Goal: Task Accomplishment & Management: Manage account settings

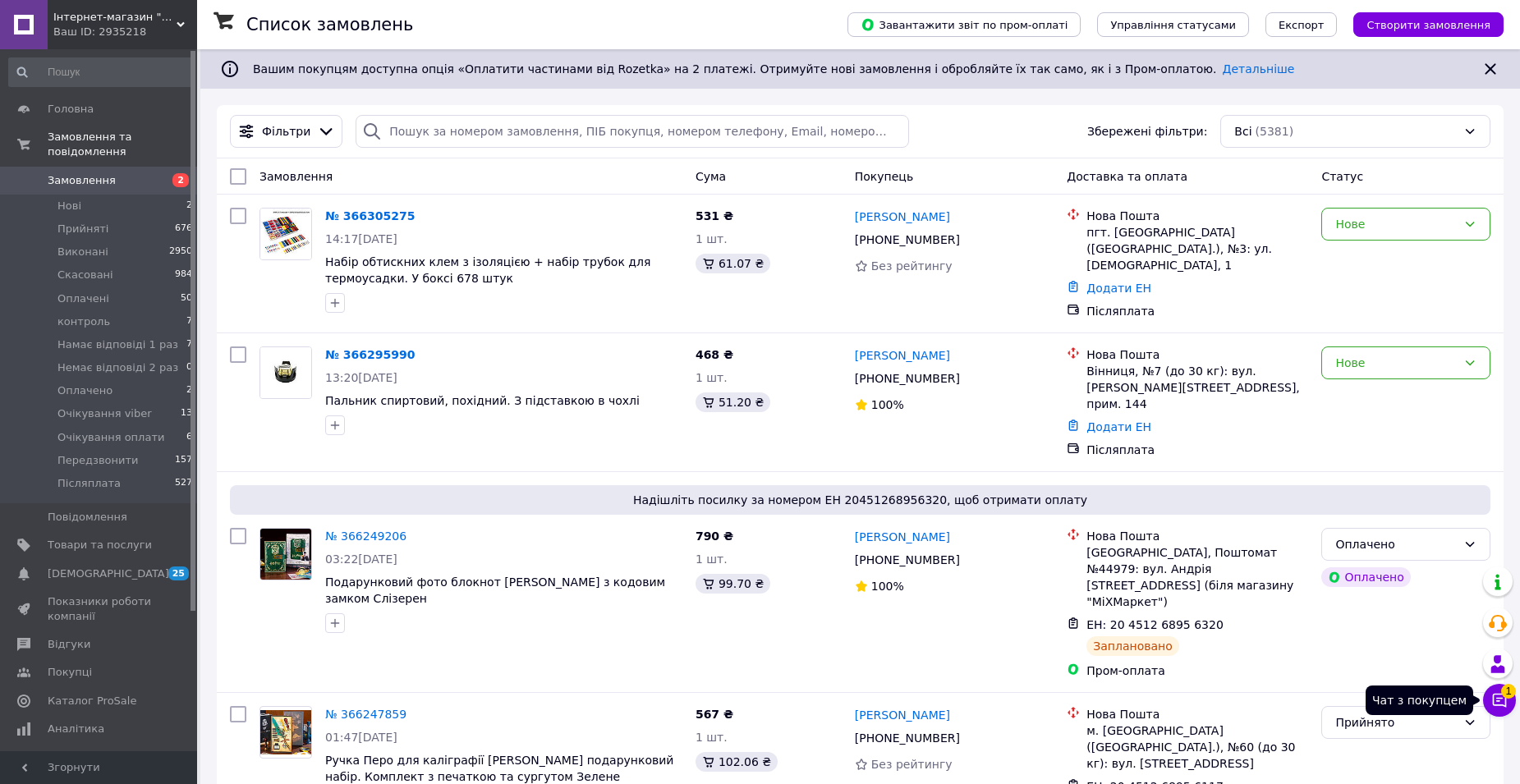
click at [1497, 700] on icon at bounding box center [1499, 700] width 14 height 14
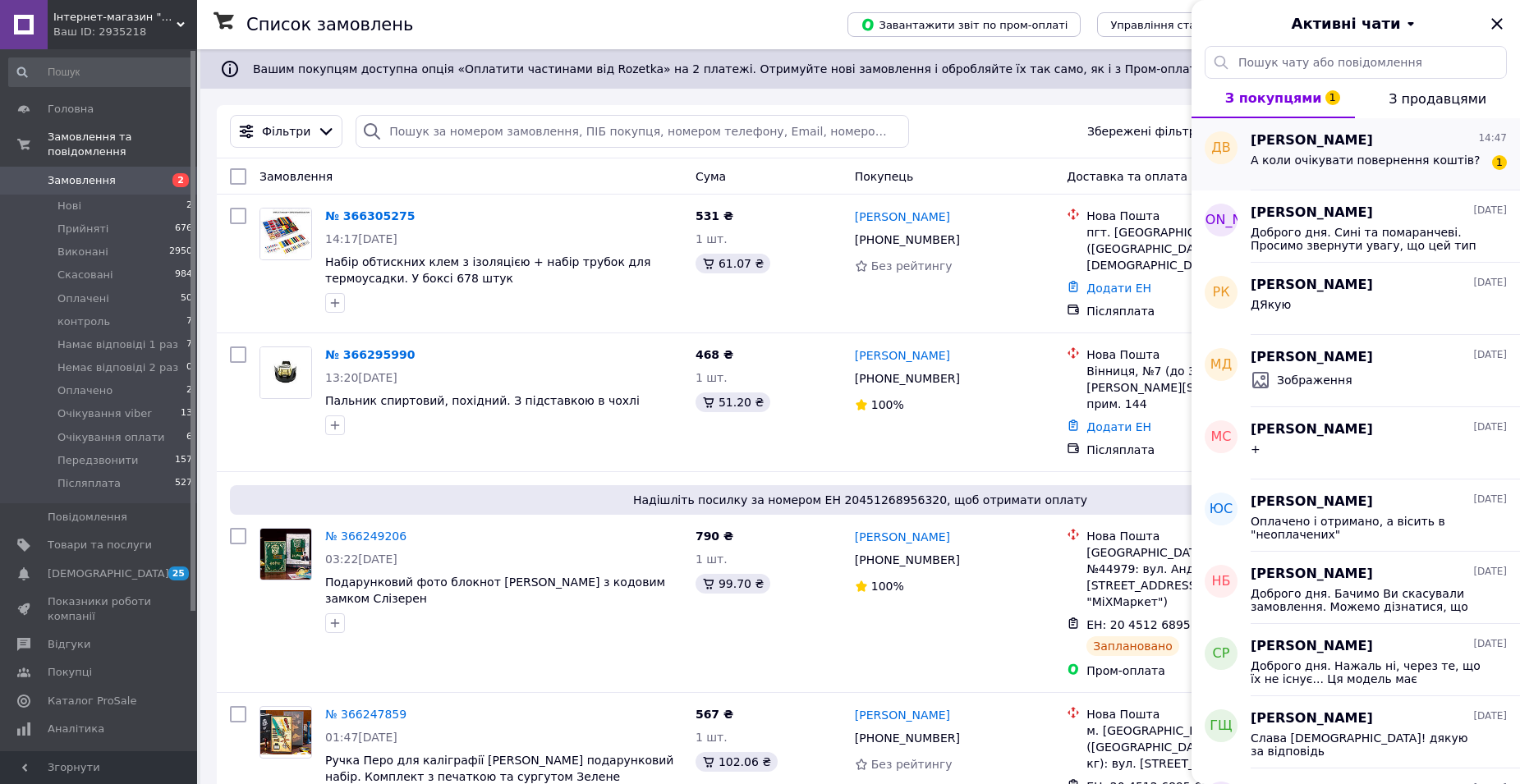
click at [1344, 165] on span "А коли очікувати повернення коштів?" at bounding box center [1365, 160] width 230 height 13
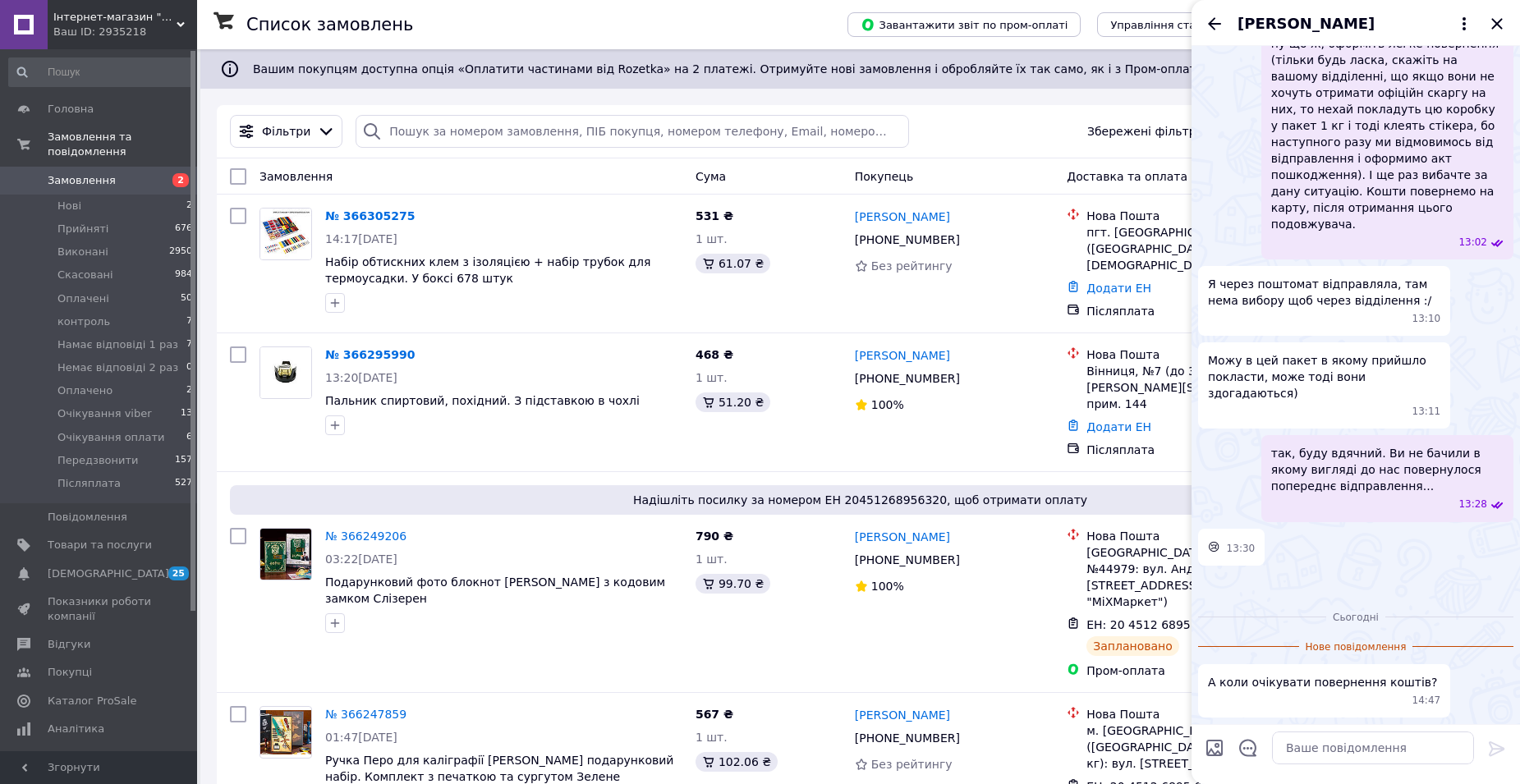
scroll to position [2265, 0]
click at [1337, 740] on textarea at bounding box center [1373, 748] width 202 height 33
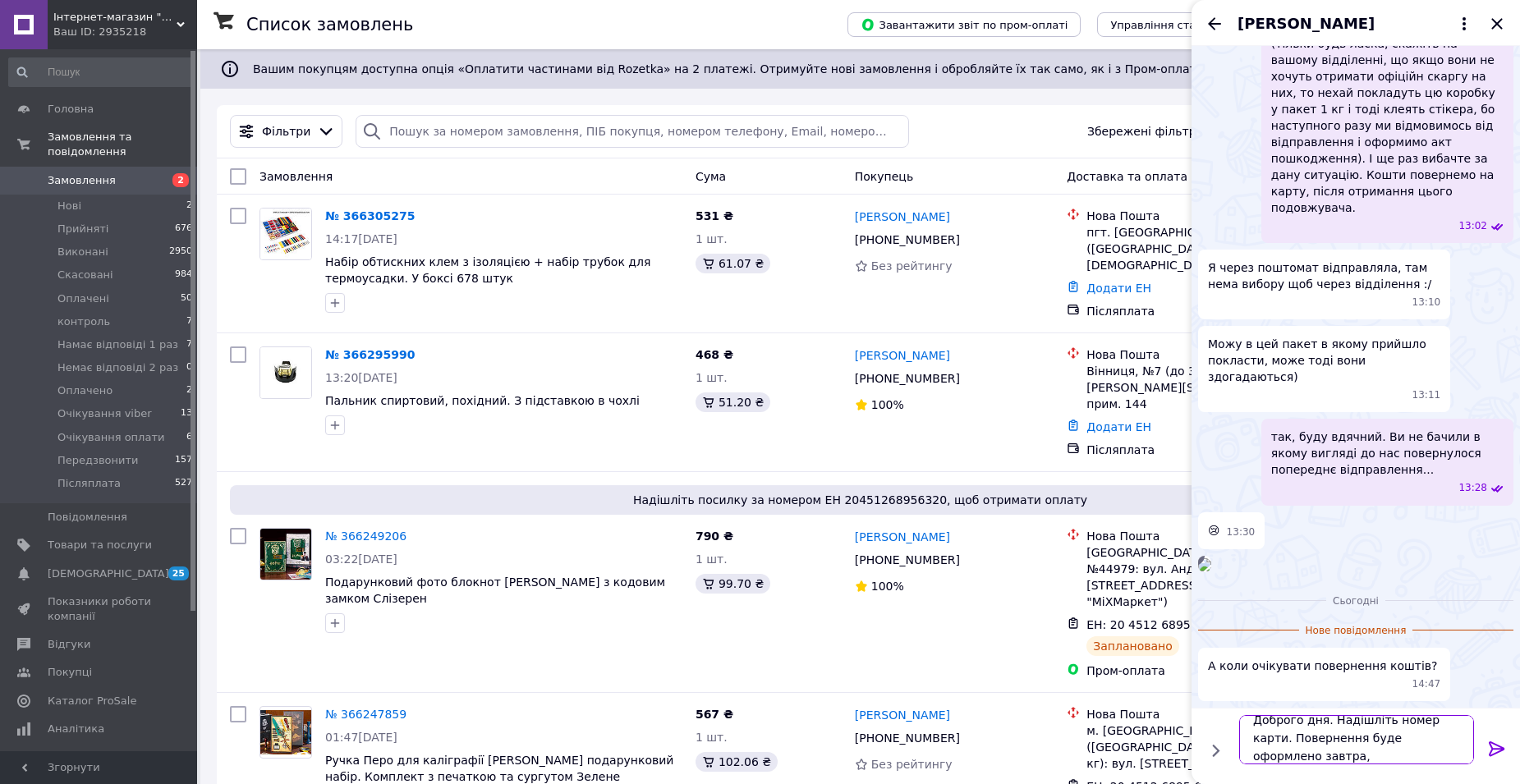
scroll to position [2, 0]
type textarea "Доброго дня. Надішліть номер карти. Повернення буде оформлено завтра."
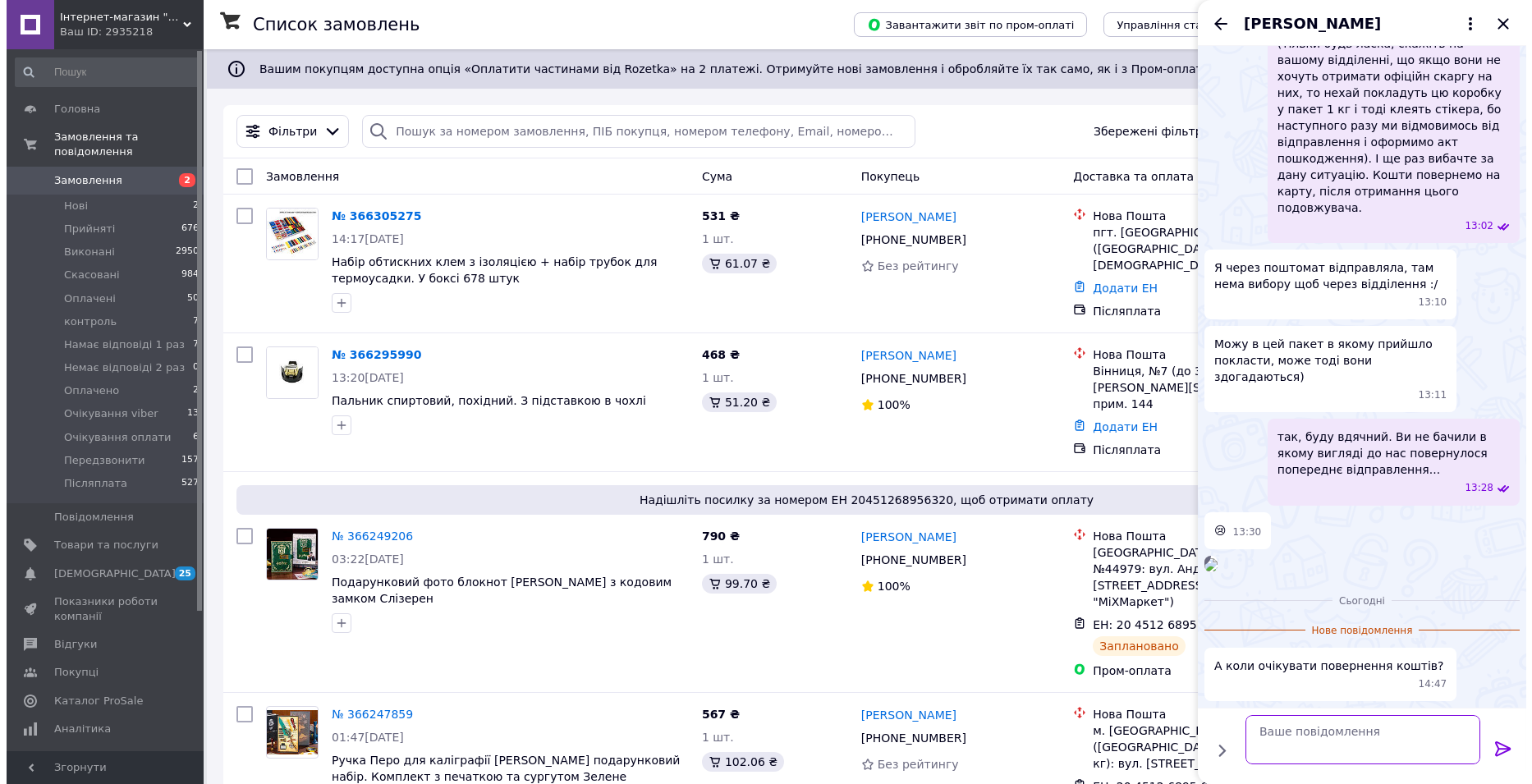
scroll to position [2315, 0]
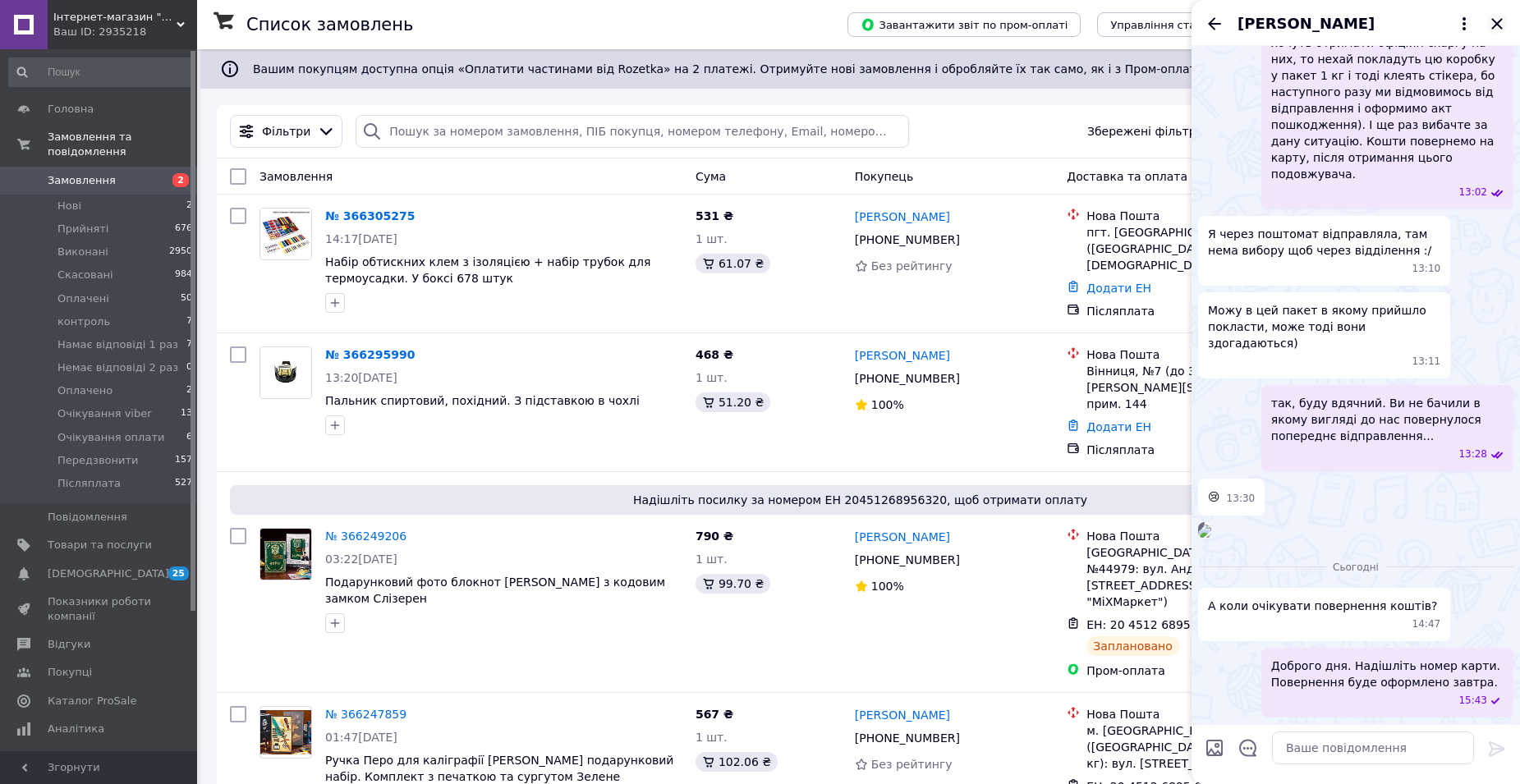
click at [1497, 19] on icon "Закрити" at bounding box center [1497, 24] width 20 height 20
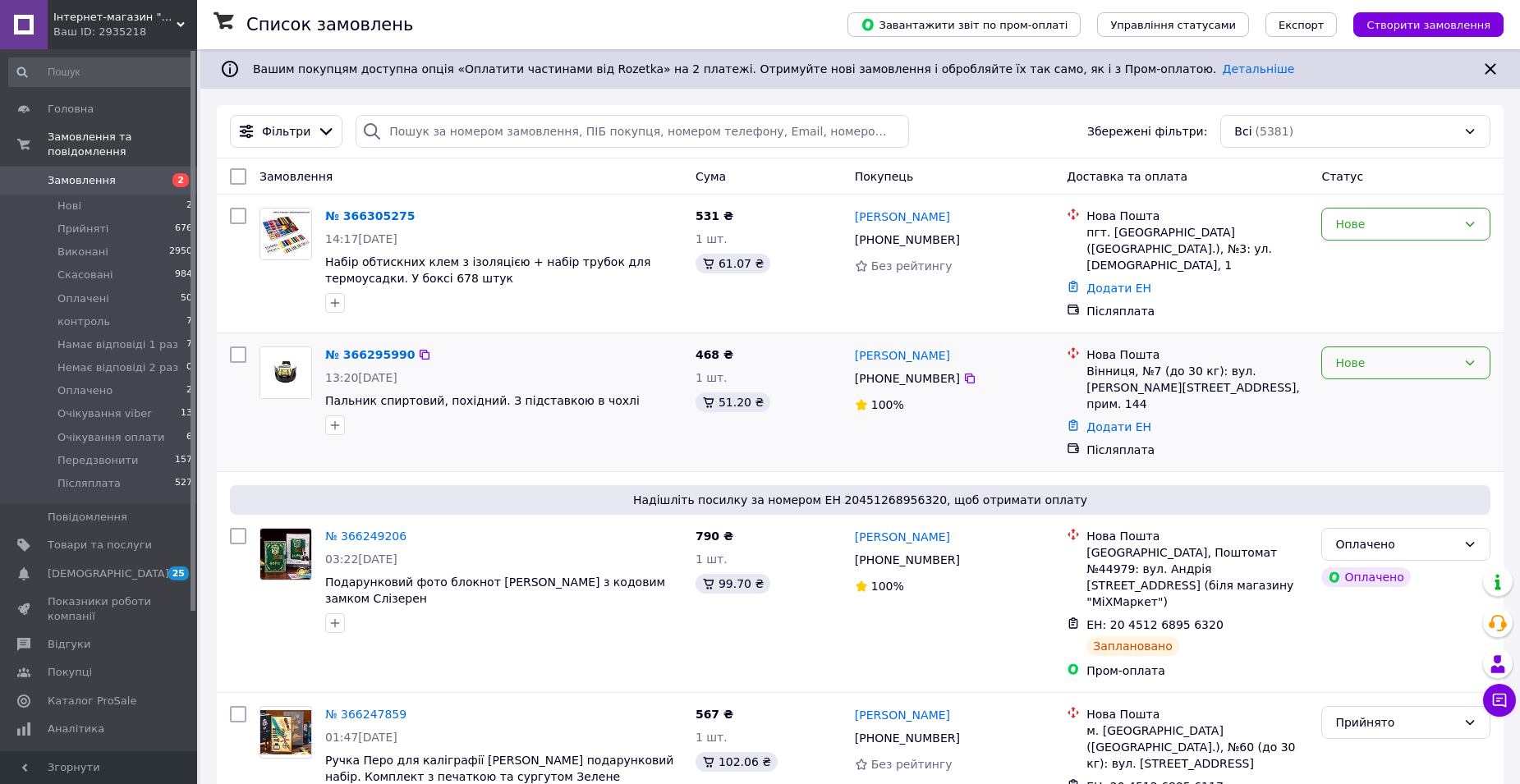
click at [1331, 365] on div "Нове" at bounding box center [1405, 363] width 169 height 33
drag, startPoint x: 1371, startPoint y: 388, endPoint x: 1368, endPoint y: 372, distance: 16.3
click at [1372, 387] on li "Прийнято" at bounding box center [1405, 393] width 167 height 30
click at [371, 349] on link "№ 366295990" at bounding box center [366, 355] width 82 height 13
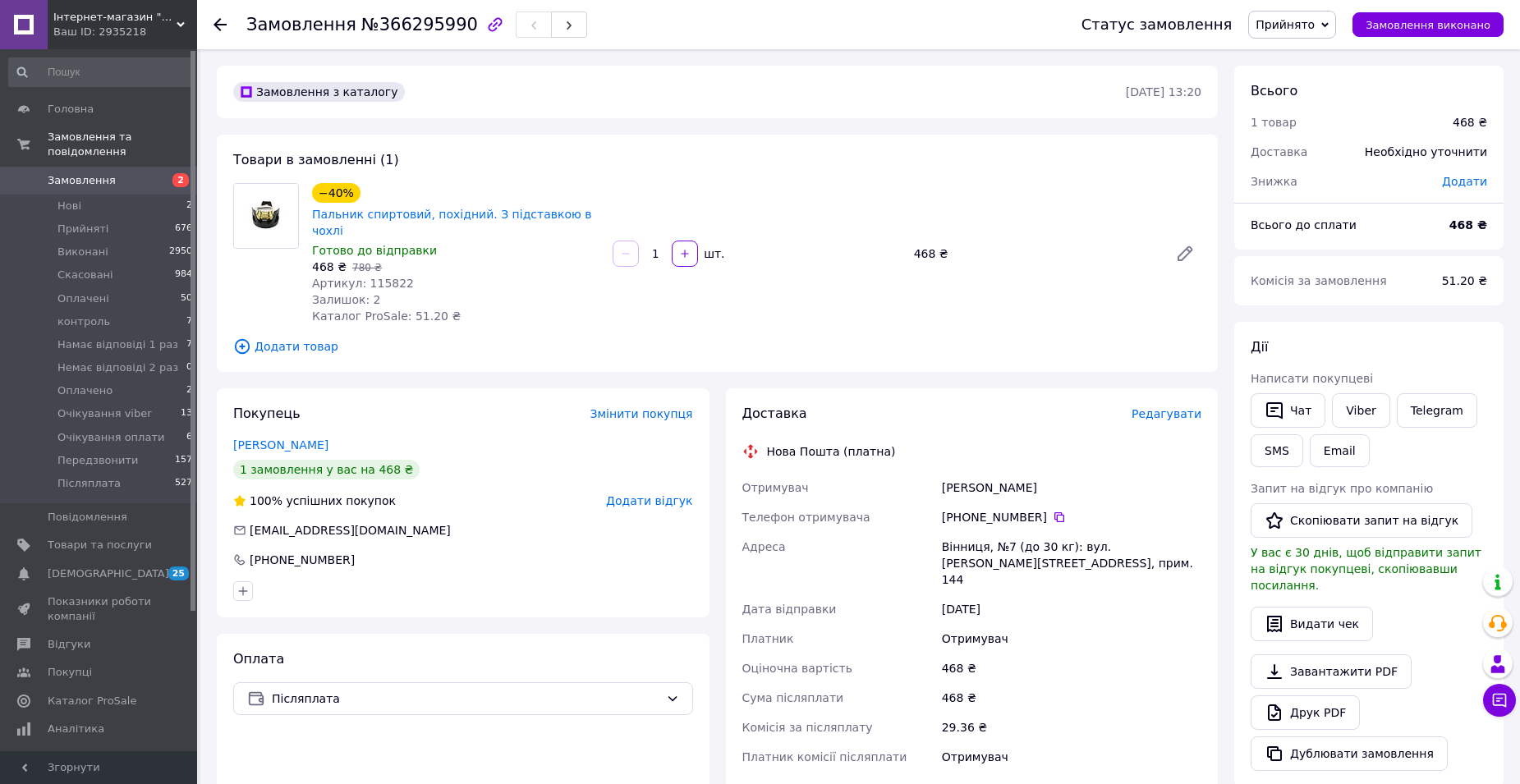
click at [1162, 407] on span "Редагувати" at bounding box center [1167, 413] width 70 height 13
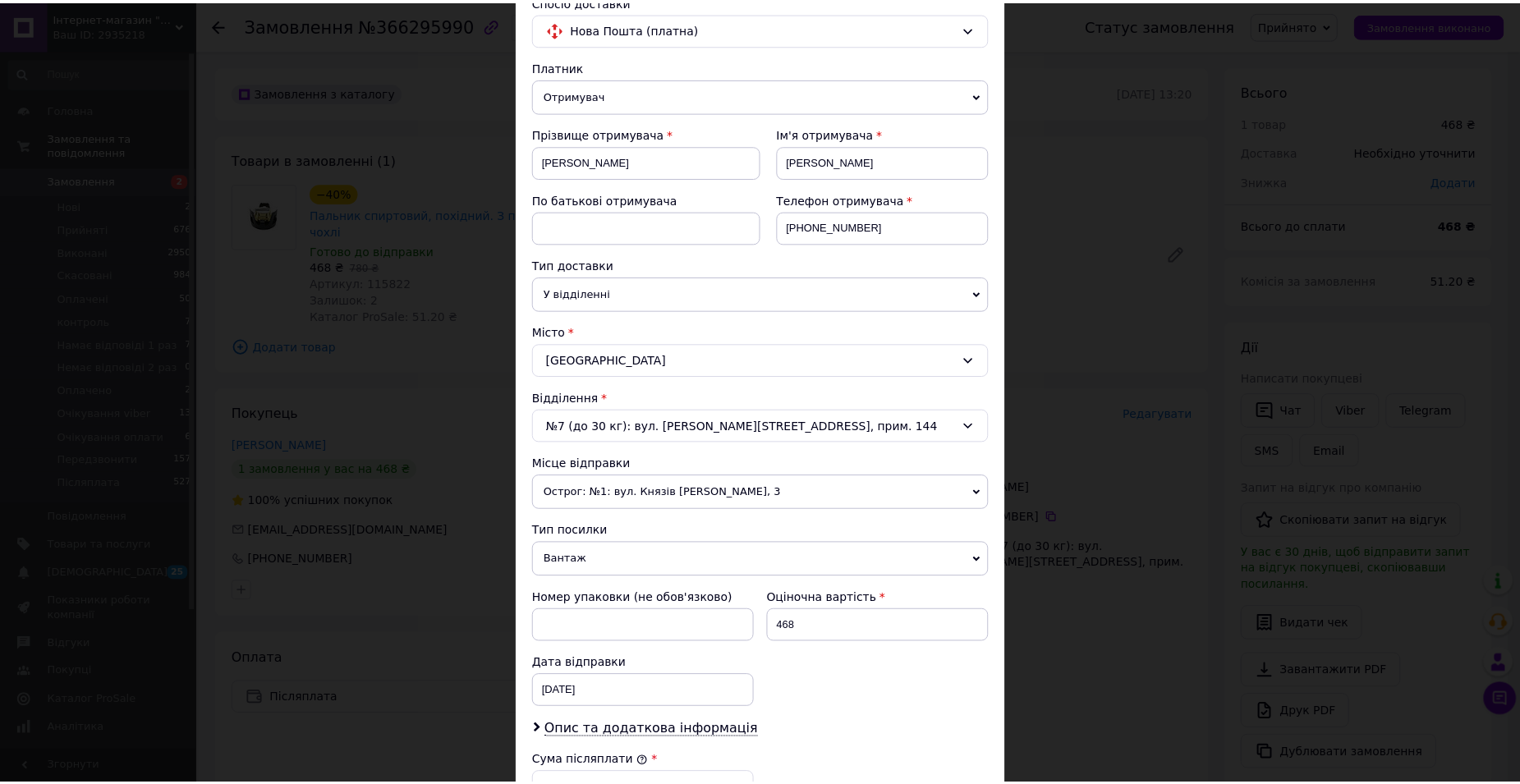
scroll to position [469, 0]
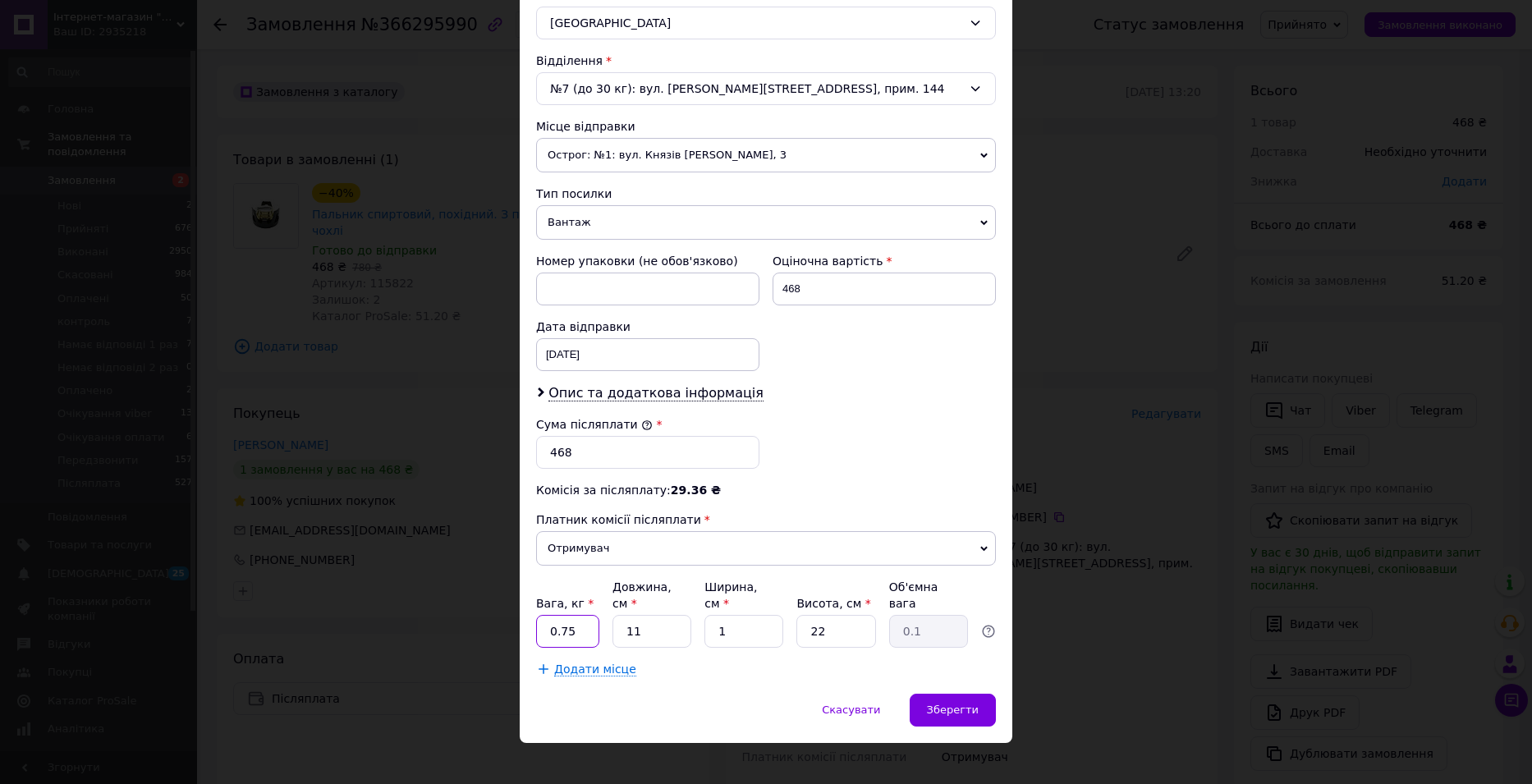
drag, startPoint x: 569, startPoint y: 612, endPoint x: 558, endPoint y: 615, distance: 11.4
click at [558, 615] on input "0.75" at bounding box center [567, 632] width 63 height 33
type input "0.5"
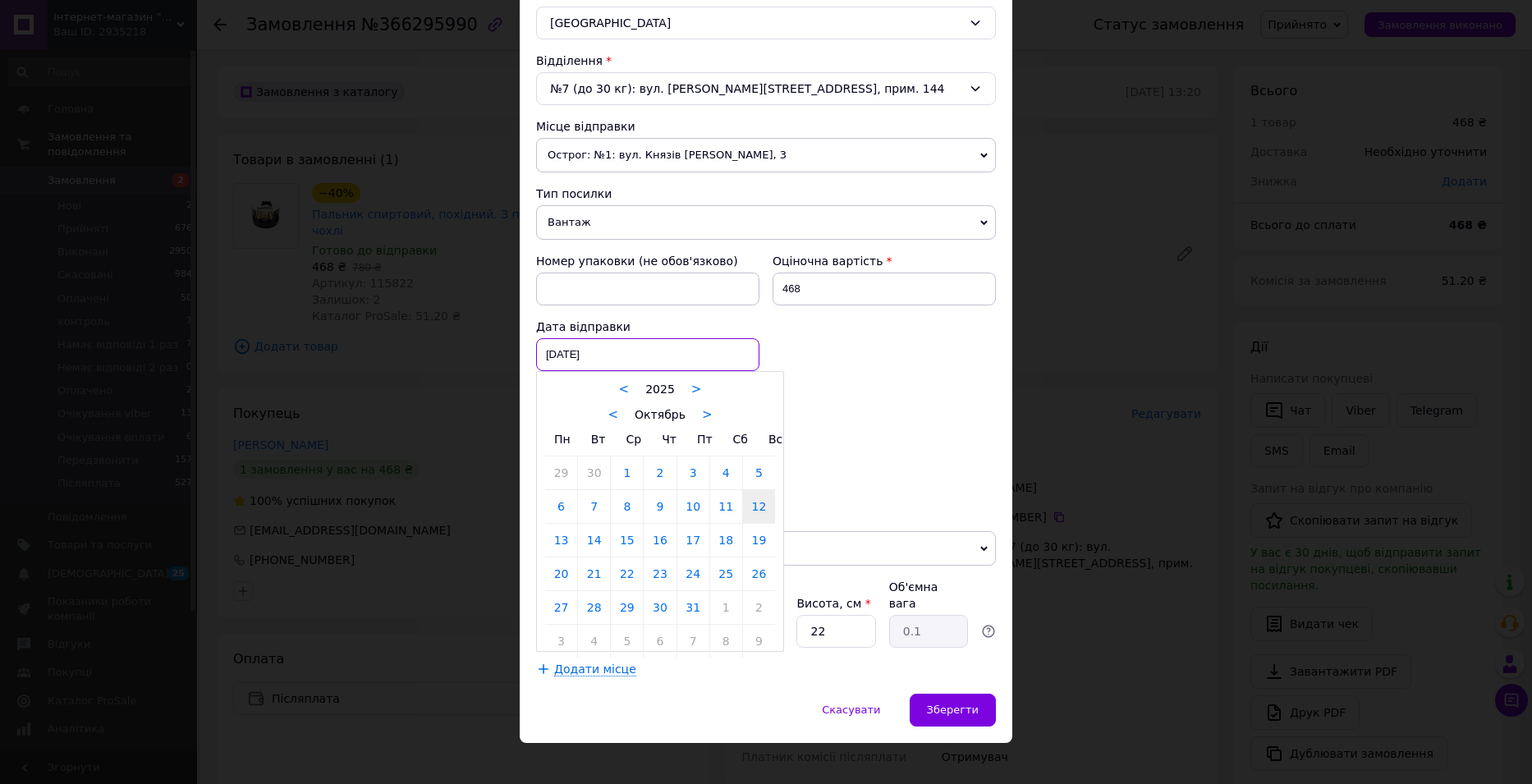
click at [580, 346] on div "[DATE] < 2025 > < Октябрь > Пн Вт Ср Чт Пт Сб Вс 29 30 1 2 3 4 5 6 7 8 9 10 11 …" at bounding box center [647, 355] width 223 height 33
click at [564, 542] on link "13" at bounding box center [561, 540] width 32 height 33
type input "[DATE]"
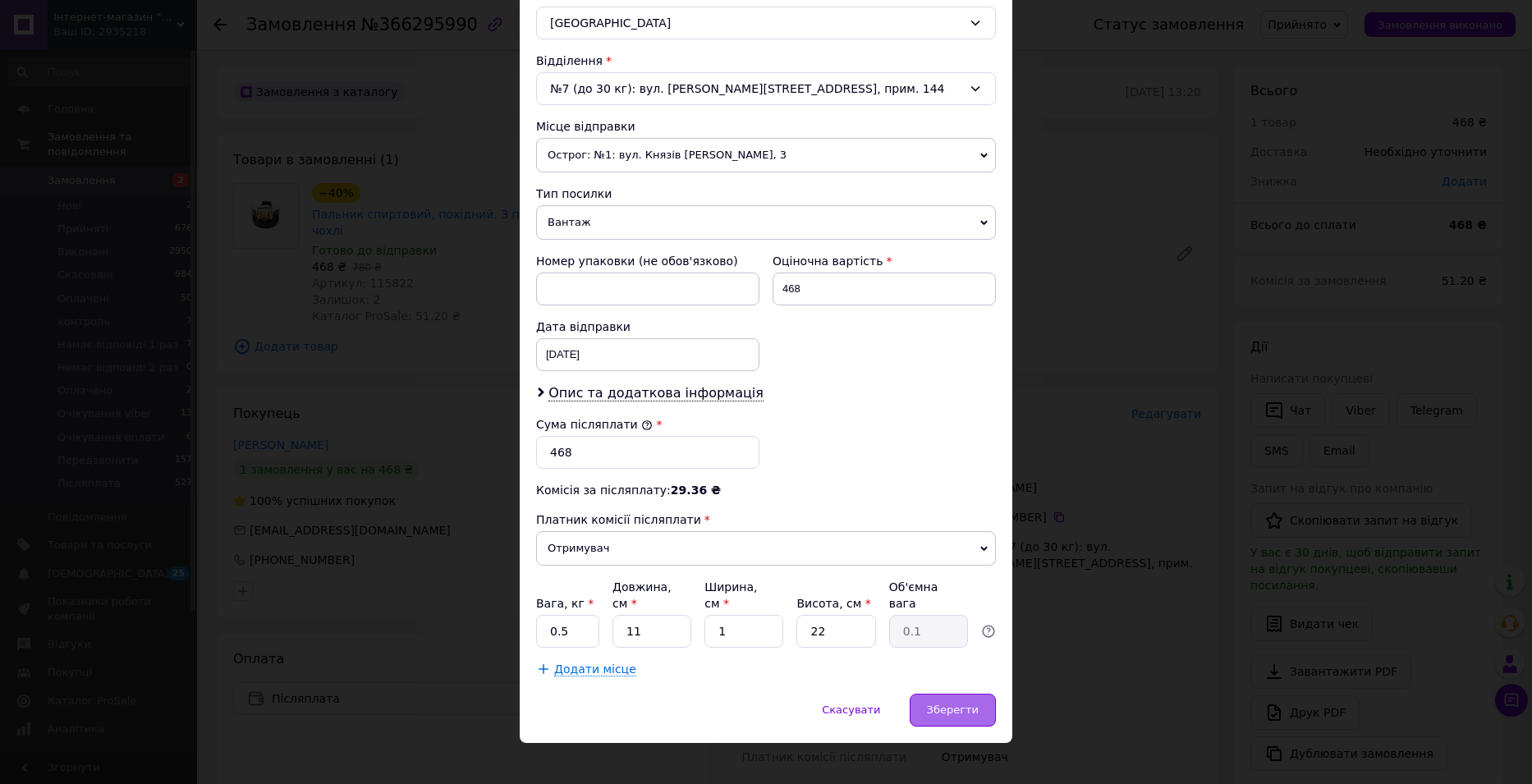
click at [965, 702] on div "Зберегти" at bounding box center [952, 710] width 86 height 33
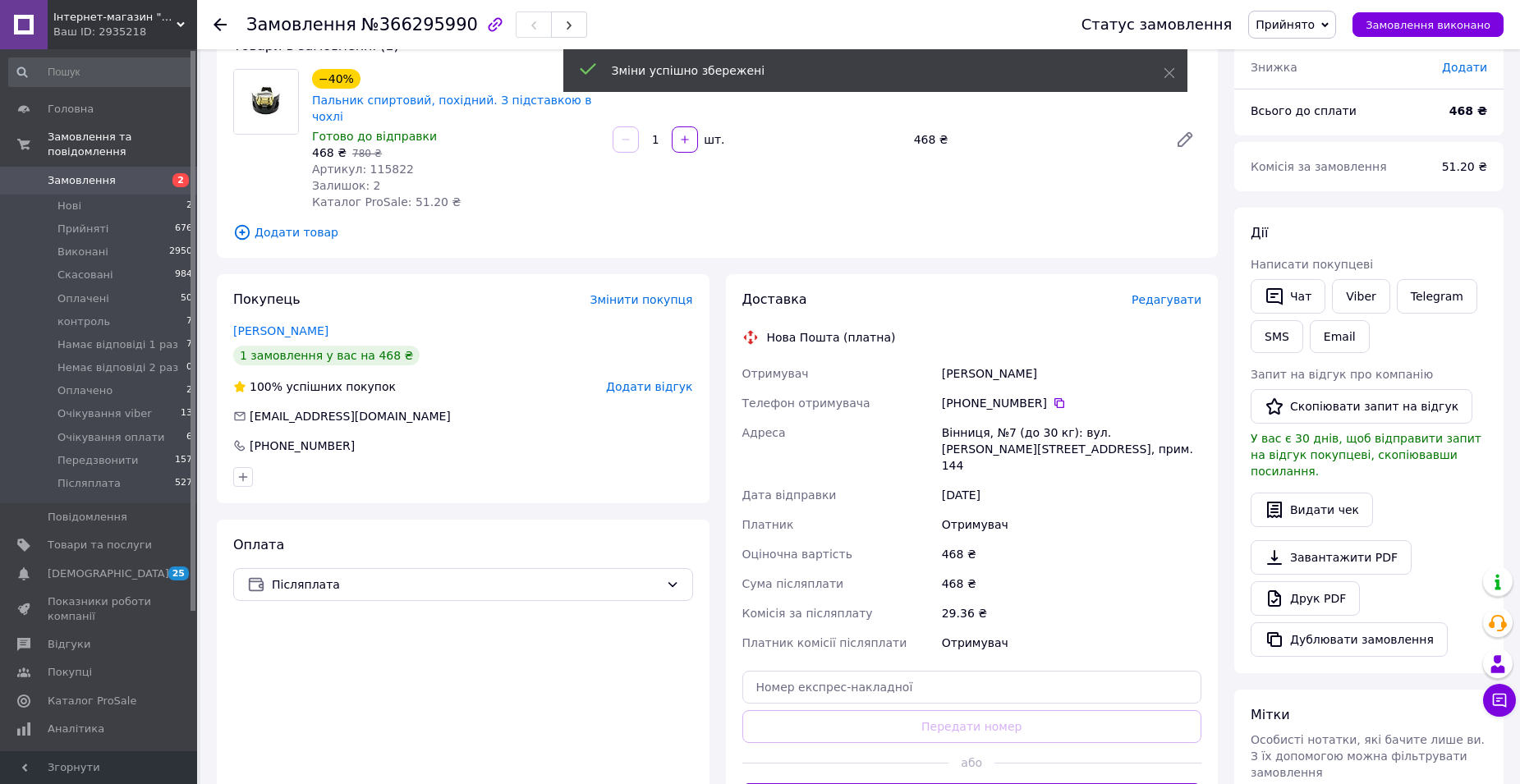
scroll to position [329, 0]
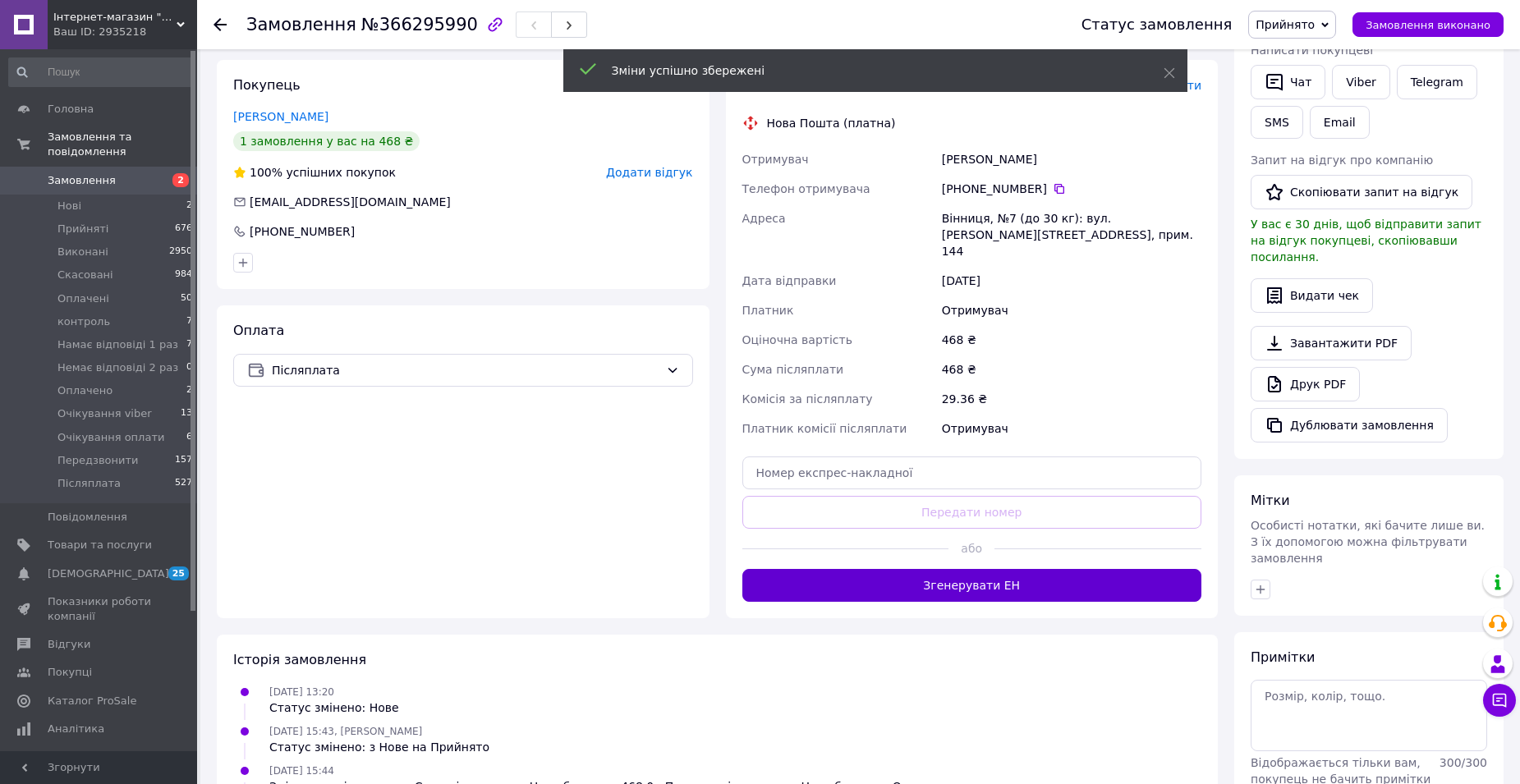
click at [956, 569] on button "Згенерувати ЕН" at bounding box center [972, 586] width 460 height 33
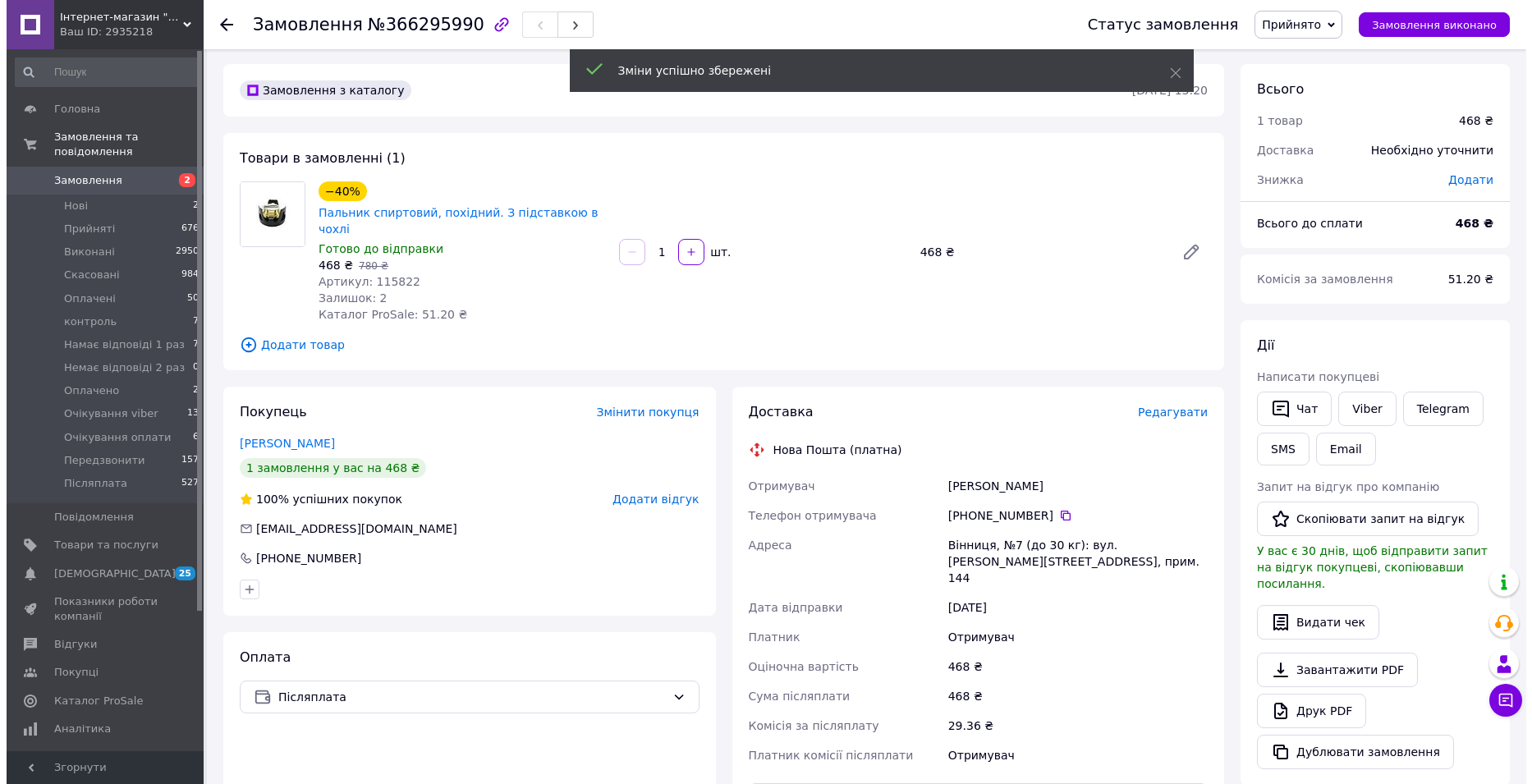
scroll to position [0, 0]
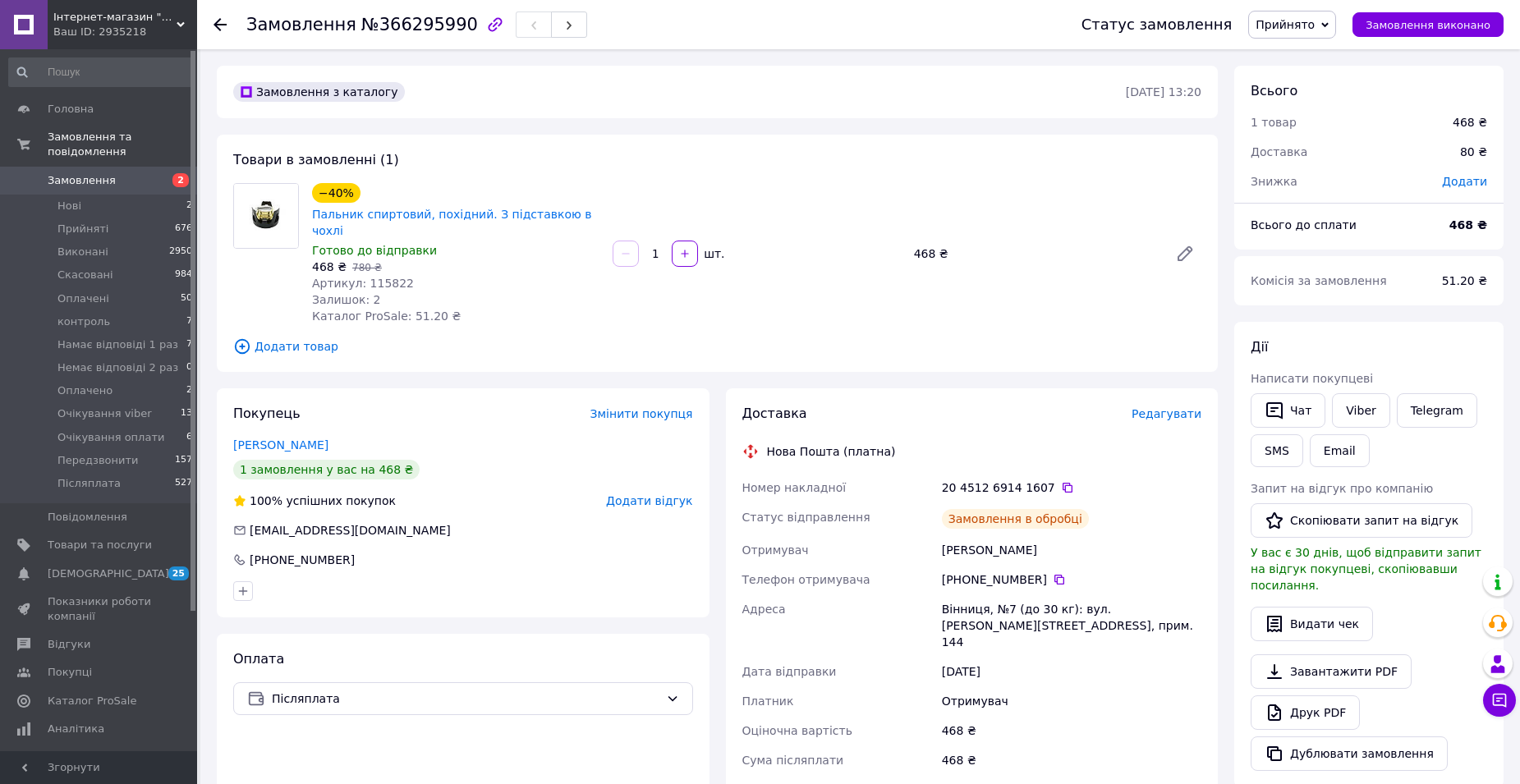
click at [89, 173] on span "Замовлення" at bounding box center [82, 180] width 68 height 15
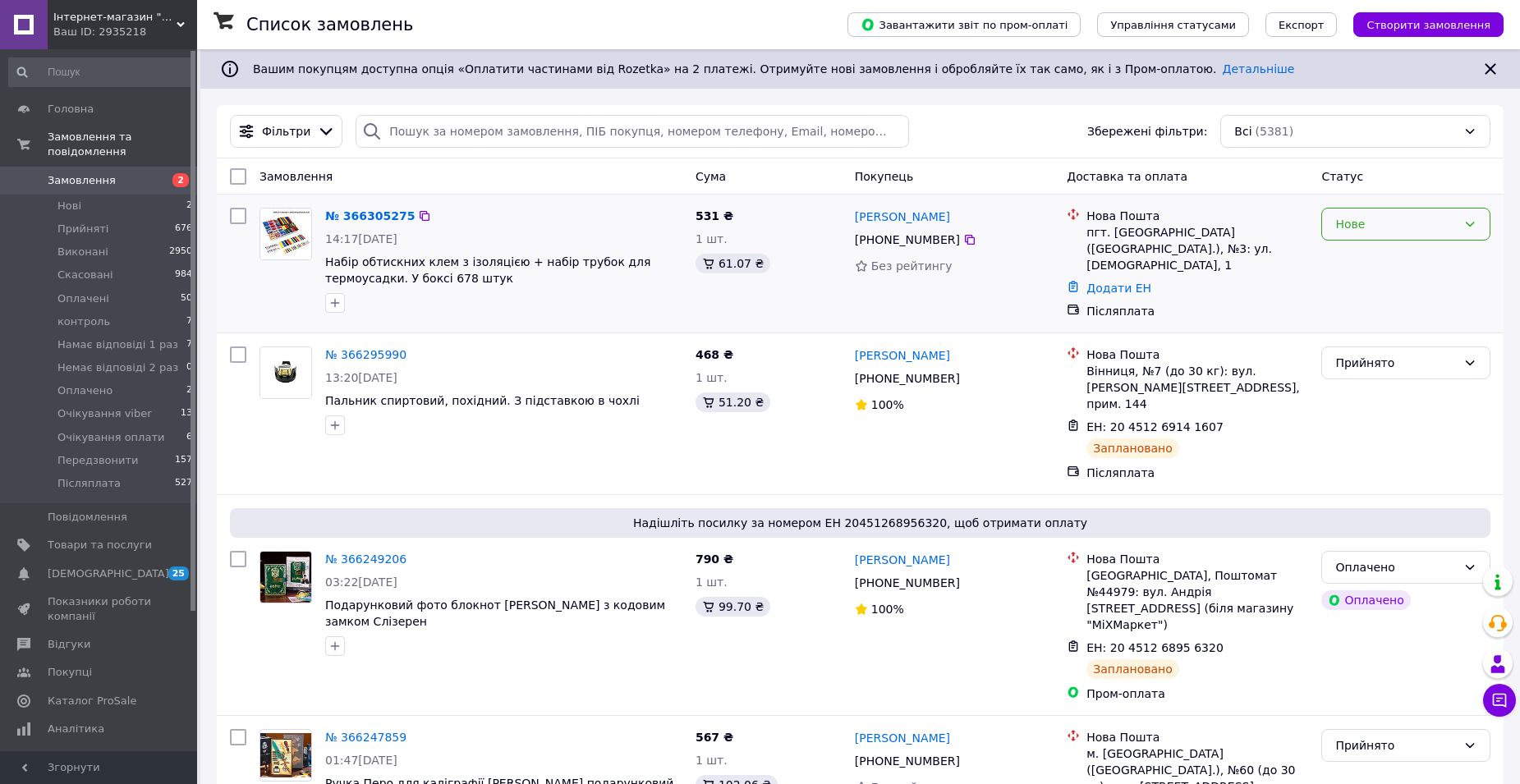
click at [1382, 223] on div "Нове" at bounding box center [1396, 224] width 122 height 18
click at [1377, 254] on li "Прийнято" at bounding box center [1405, 260] width 167 height 30
click at [359, 214] on link "№ 366305275" at bounding box center [366, 216] width 82 height 13
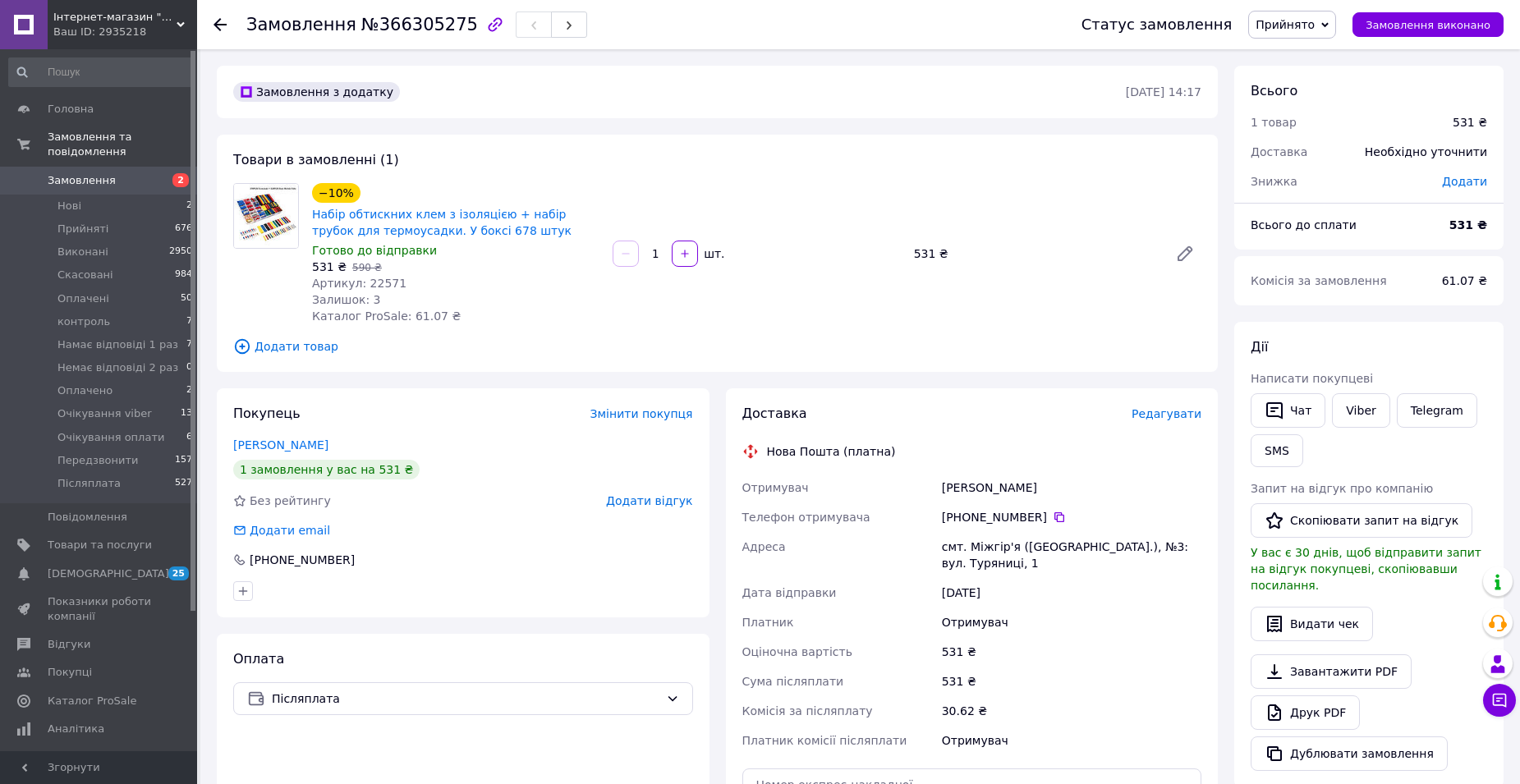
click at [1167, 413] on span "Редагувати" at bounding box center [1167, 413] width 70 height 13
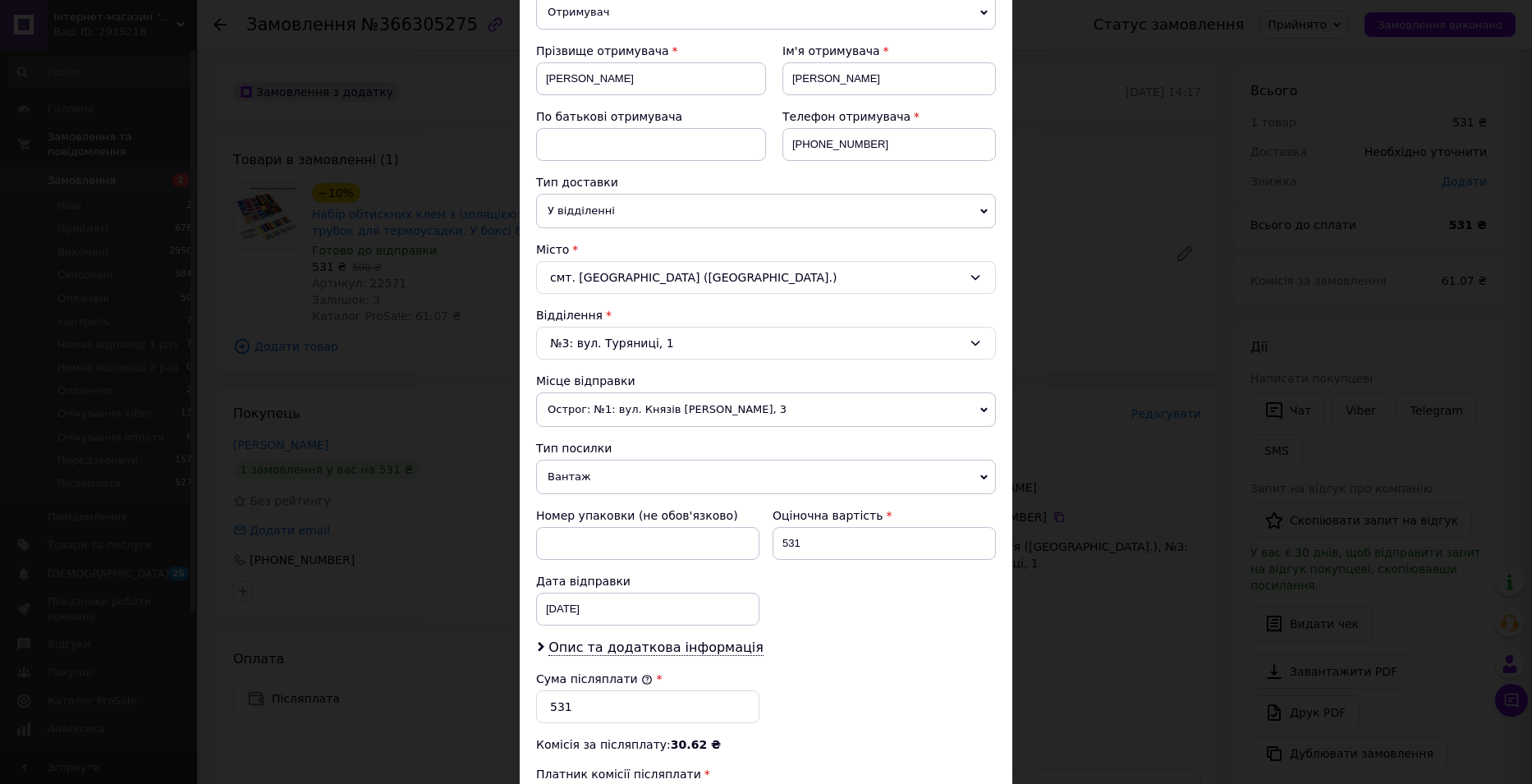
scroll to position [469, 0]
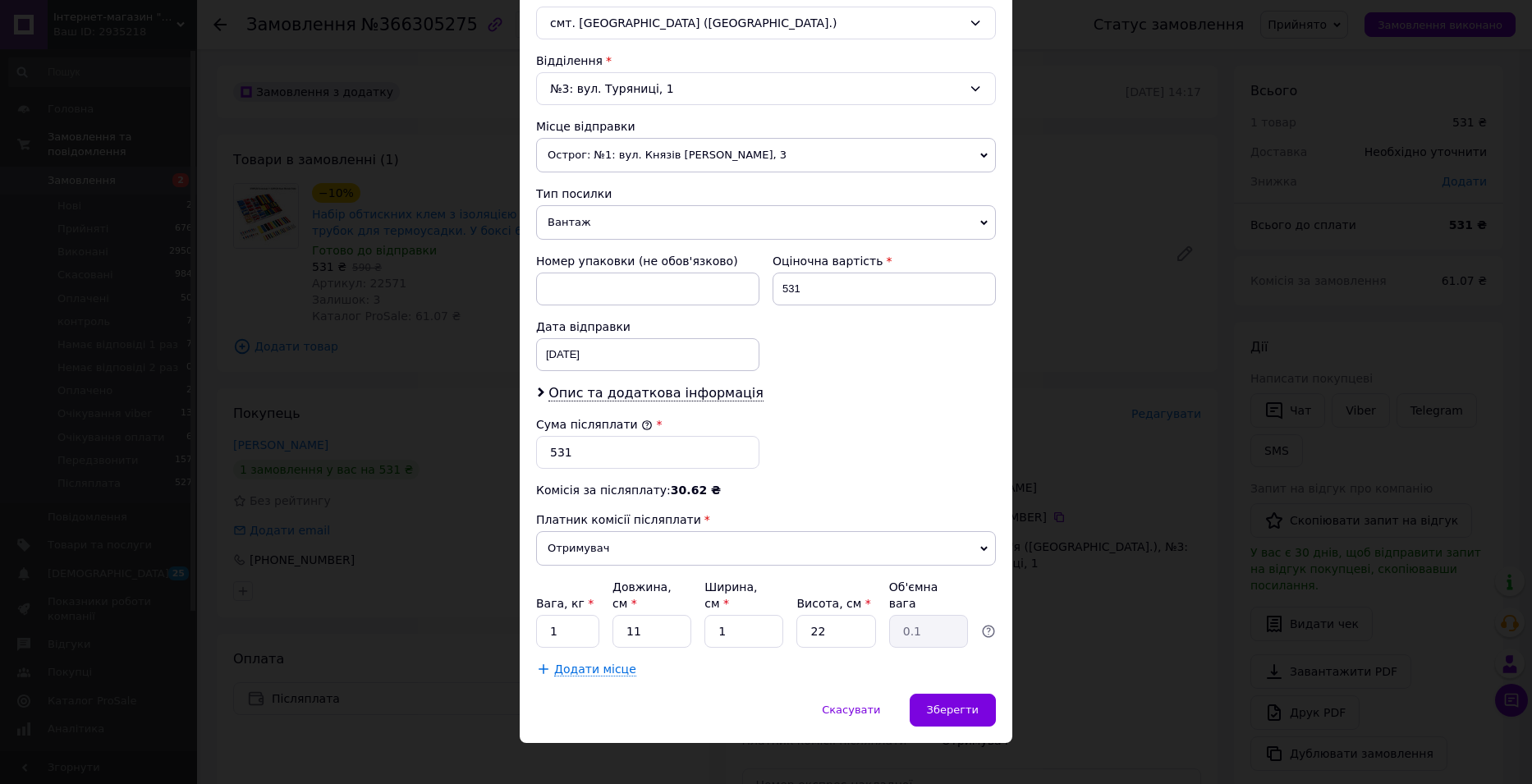
click at [1128, 600] on div "× Редагування доставки Спосіб доставки Нова Пошта (платна) Платник Отримувач Ві…" at bounding box center [766, 392] width 1532 height 784
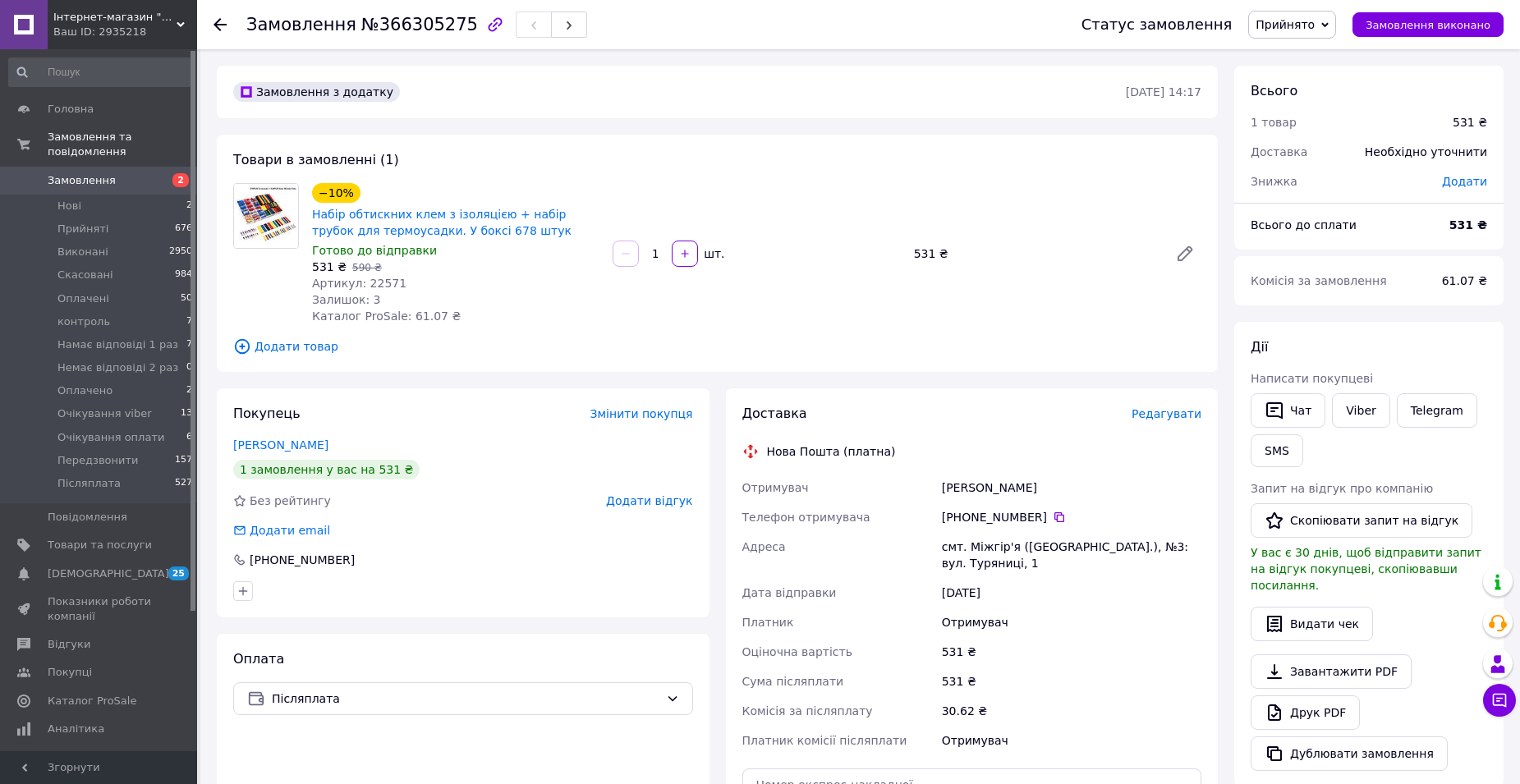
click at [1171, 407] on span "Редагувати" at bounding box center [1167, 413] width 70 height 13
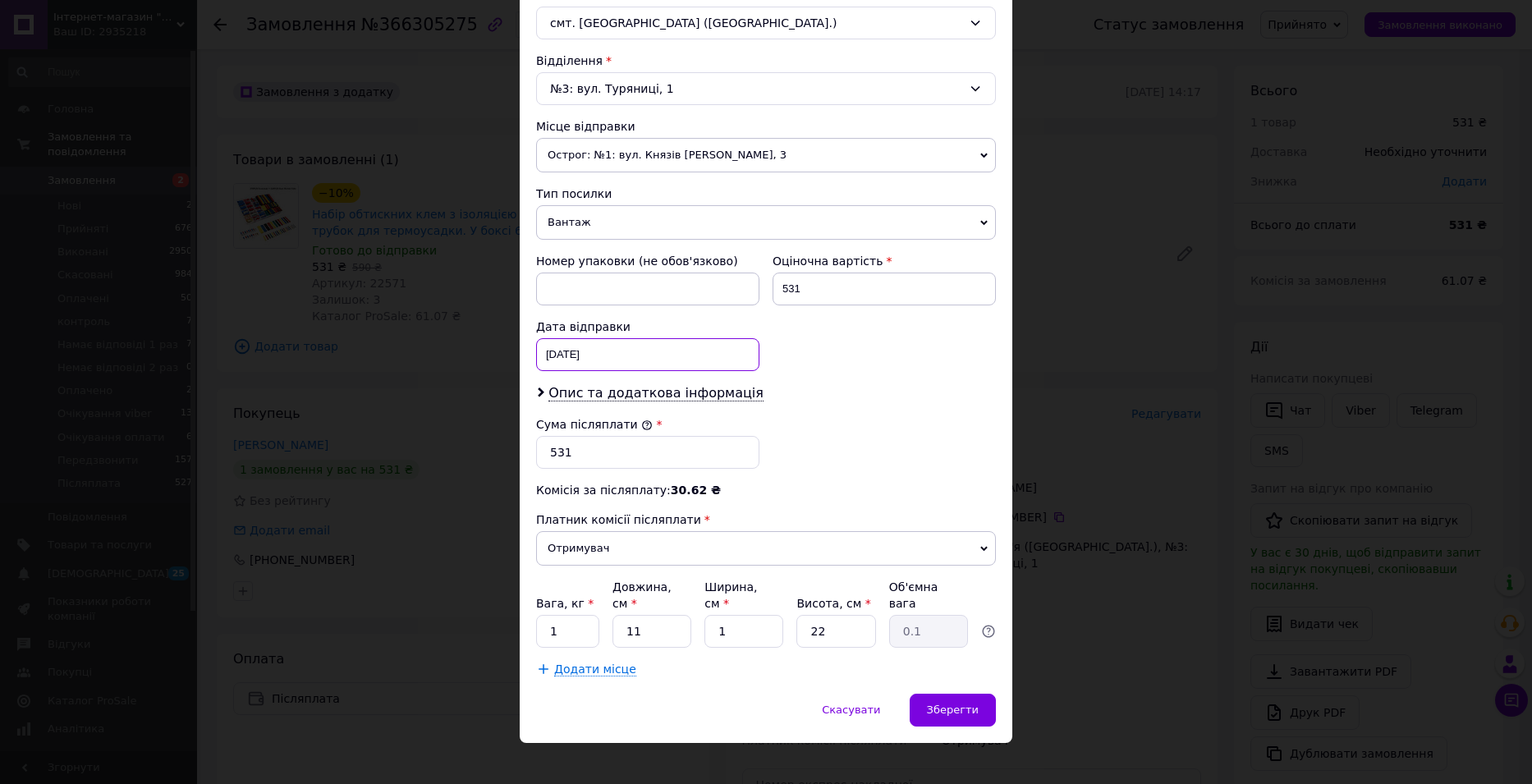
click at [576, 354] on div "[DATE] < 2025 > < Октябрь > Пн Вт Ср Чт Пт Сб Вс 29 30 1 2 3 4 5 6 7 8 9 10 11 …" at bounding box center [647, 355] width 223 height 33
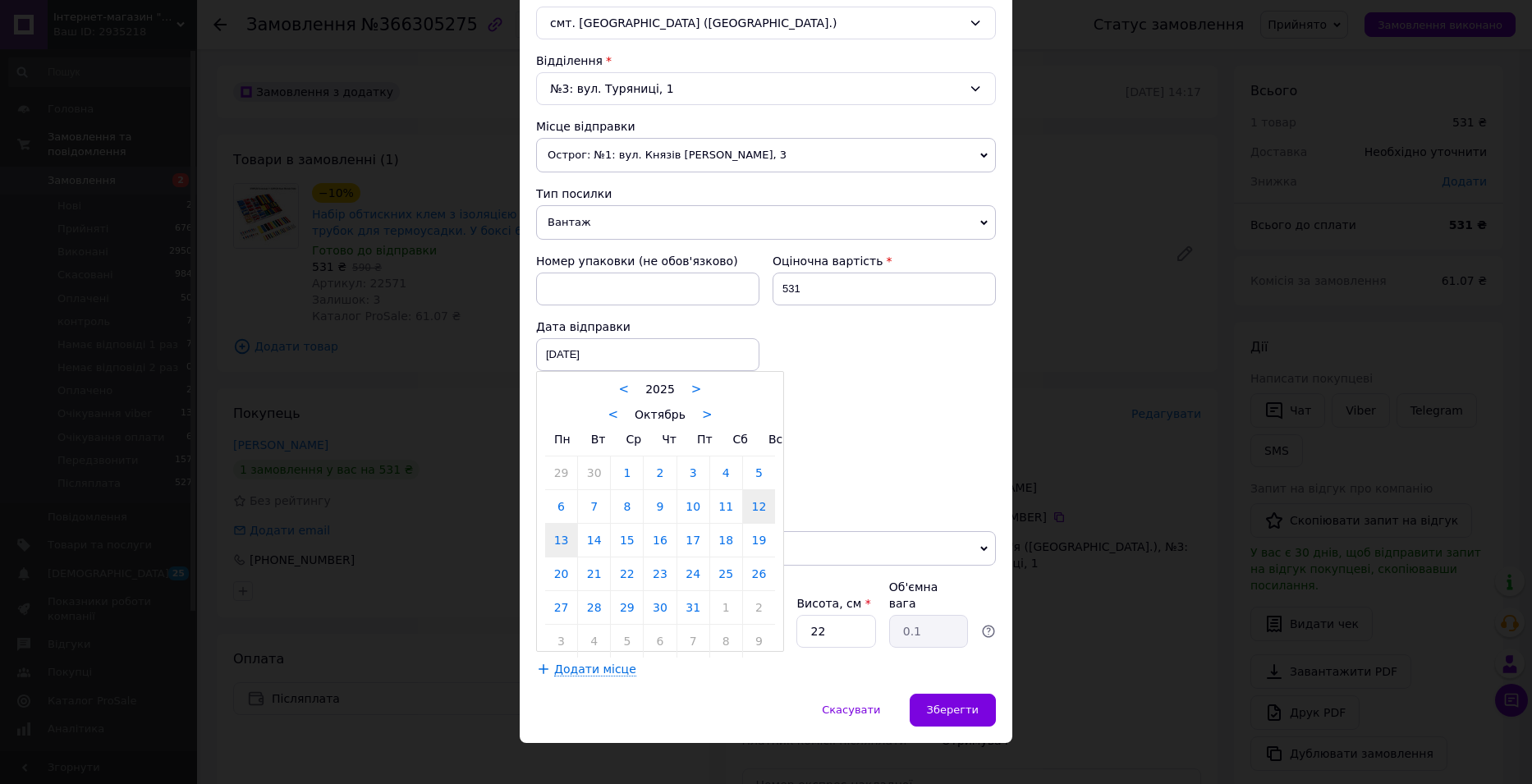
click at [557, 536] on link "13" at bounding box center [561, 540] width 32 height 33
type input "[DATE]"
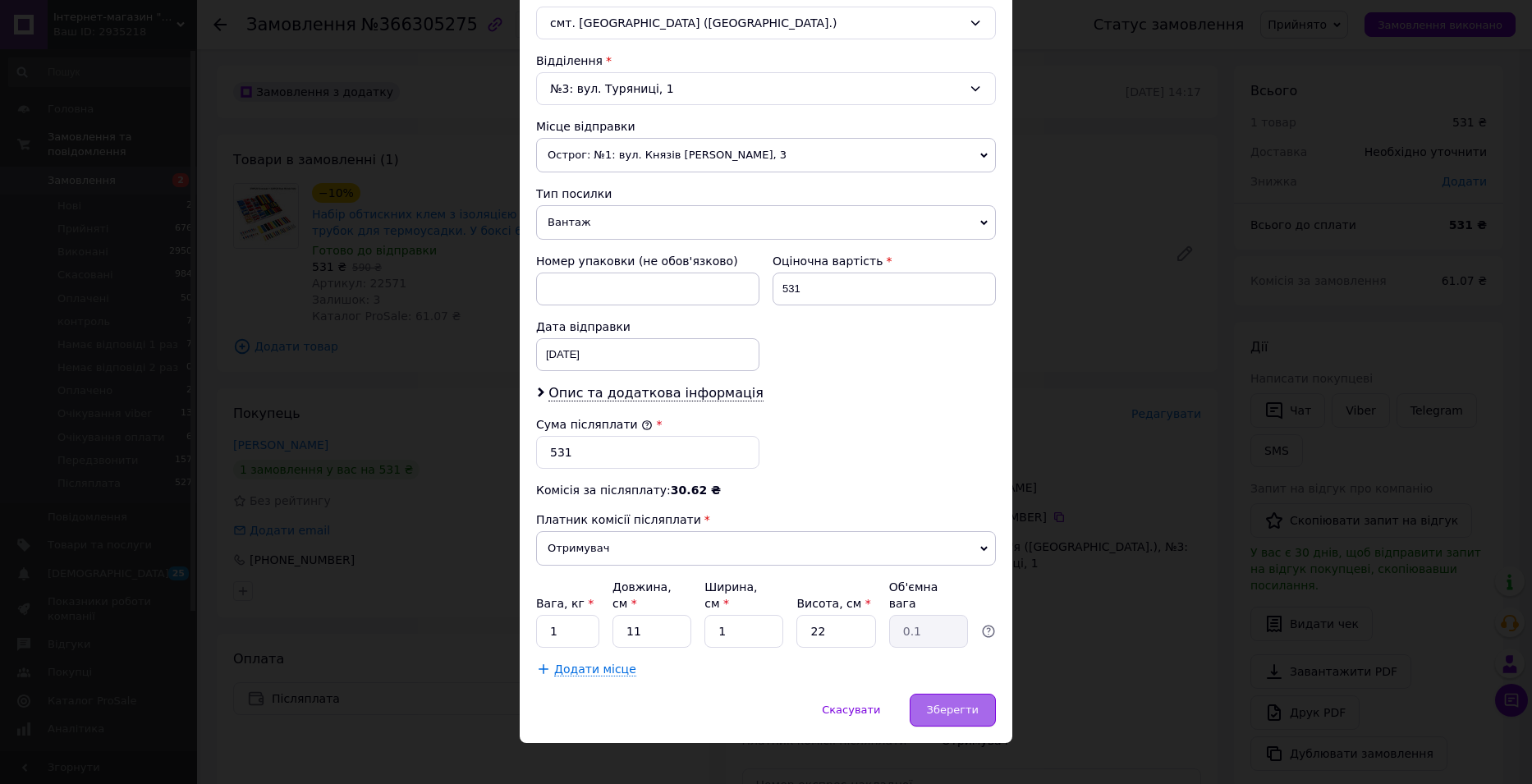
click at [960, 703] on span "Зберегти" at bounding box center [952, 709] width 52 height 12
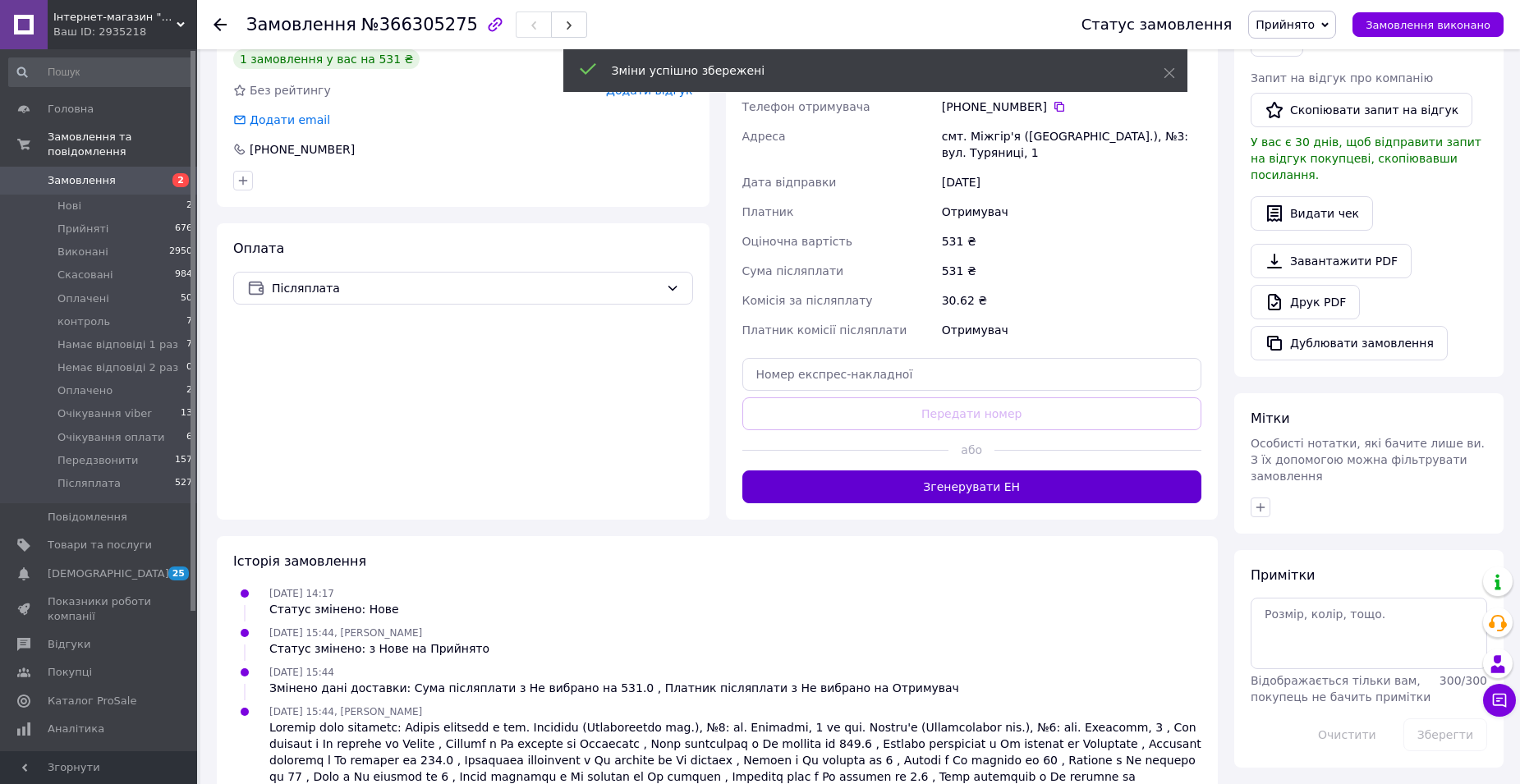
click at [947, 485] on button "Згенерувати ЕН" at bounding box center [972, 487] width 460 height 33
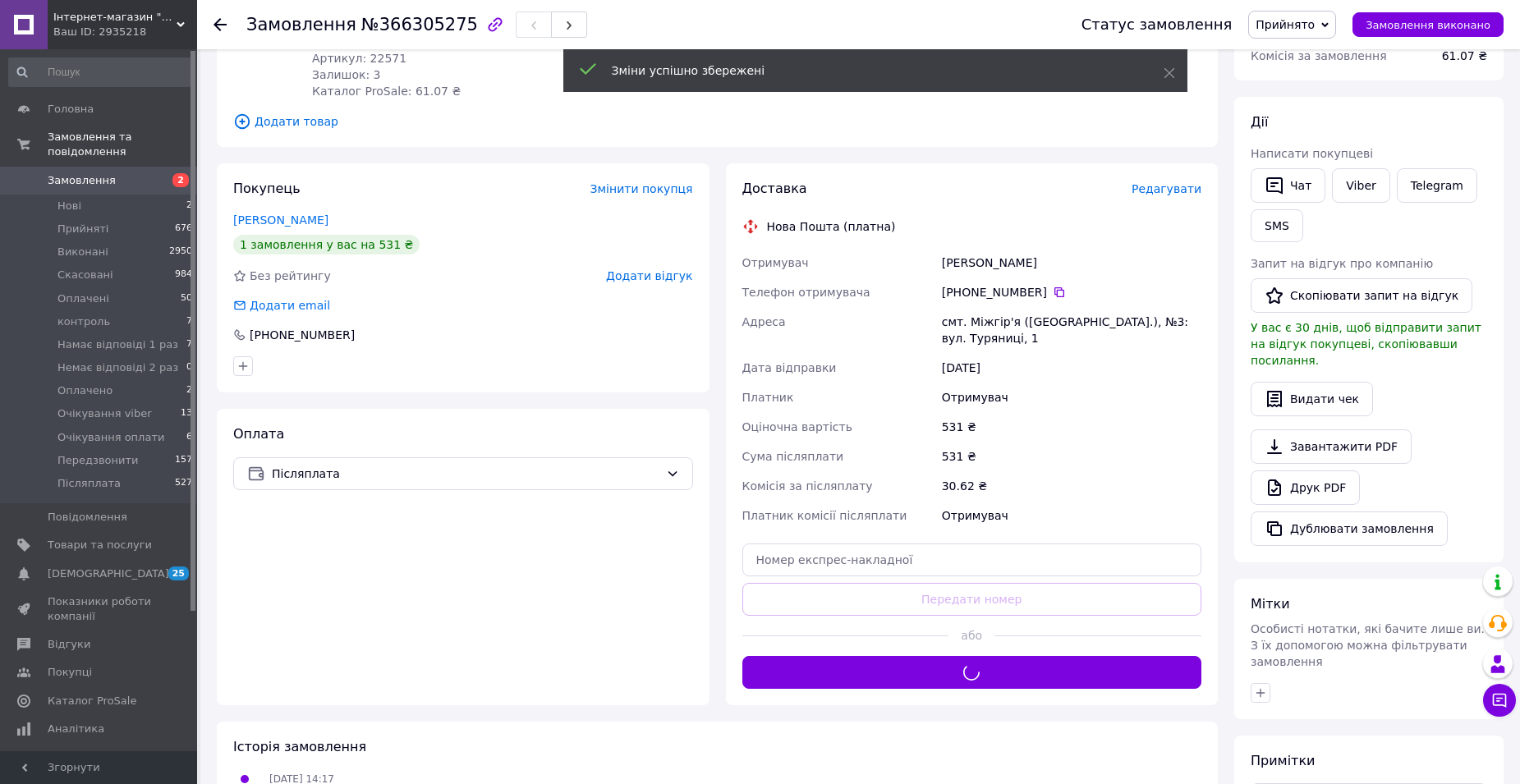
scroll to position [0, 0]
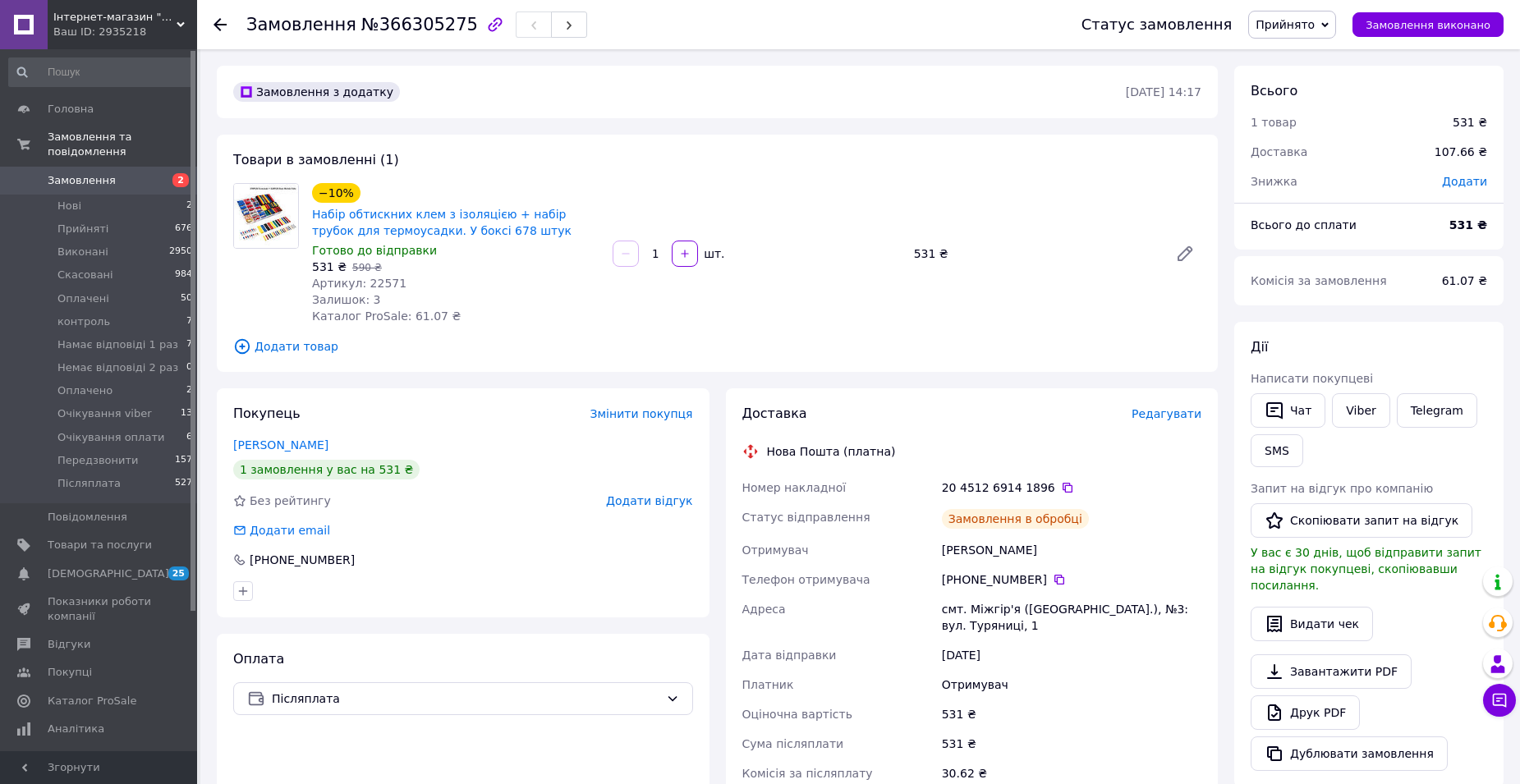
click at [109, 173] on span "Замовлення" at bounding box center [100, 180] width 105 height 15
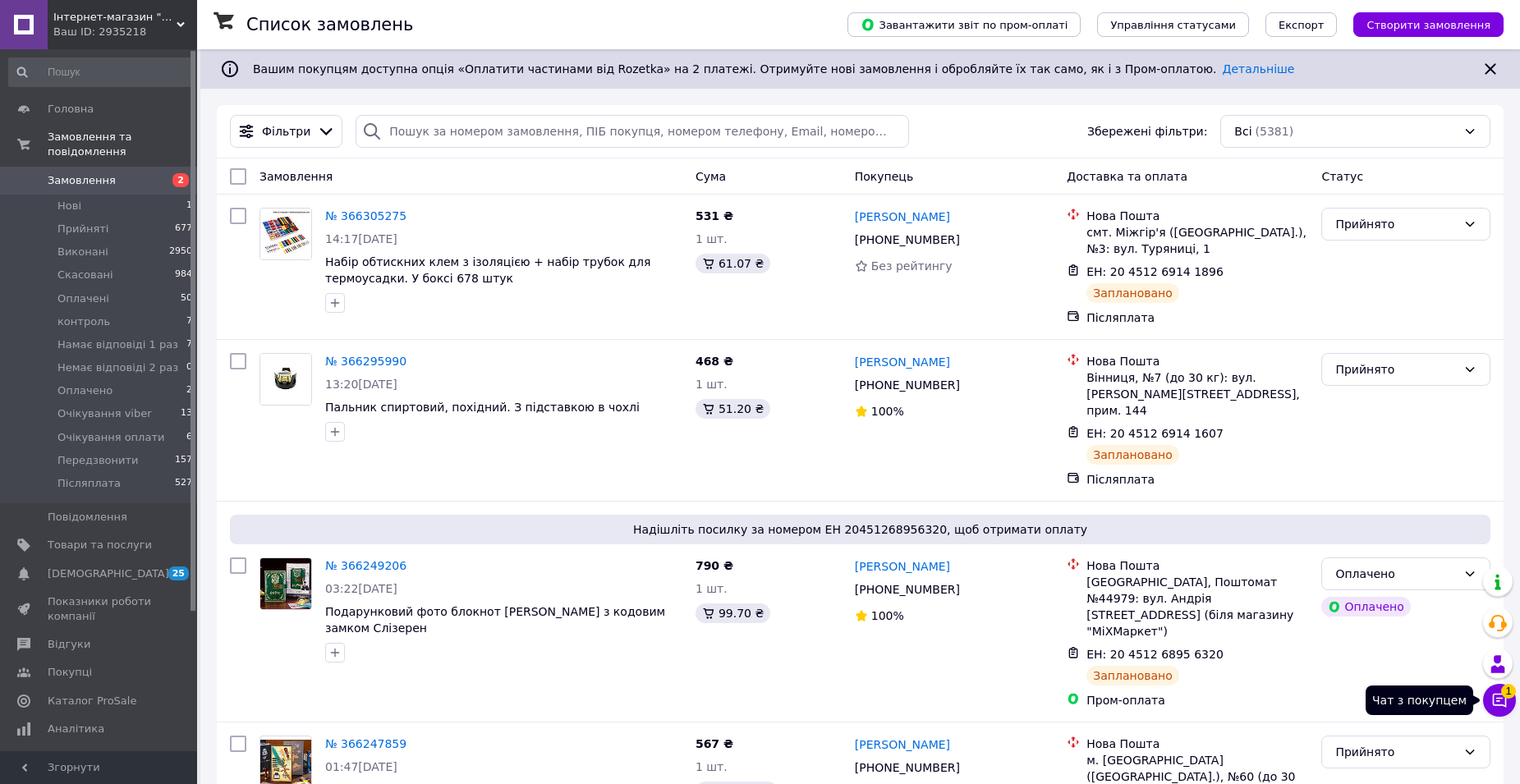
click at [1496, 694] on icon at bounding box center [1499, 700] width 14 height 14
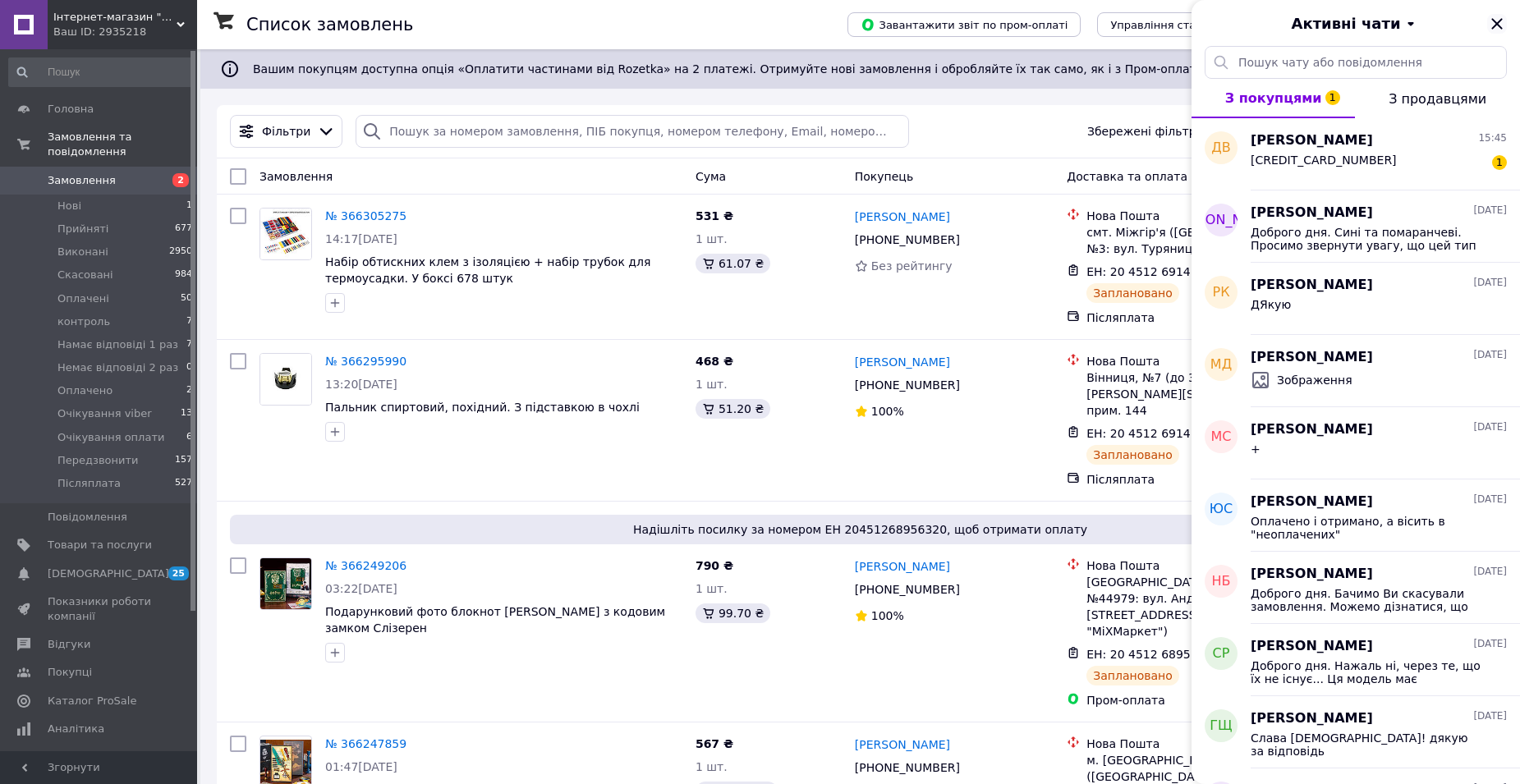
click at [1499, 22] on icon "Закрити" at bounding box center [1496, 23] width 11 height 11
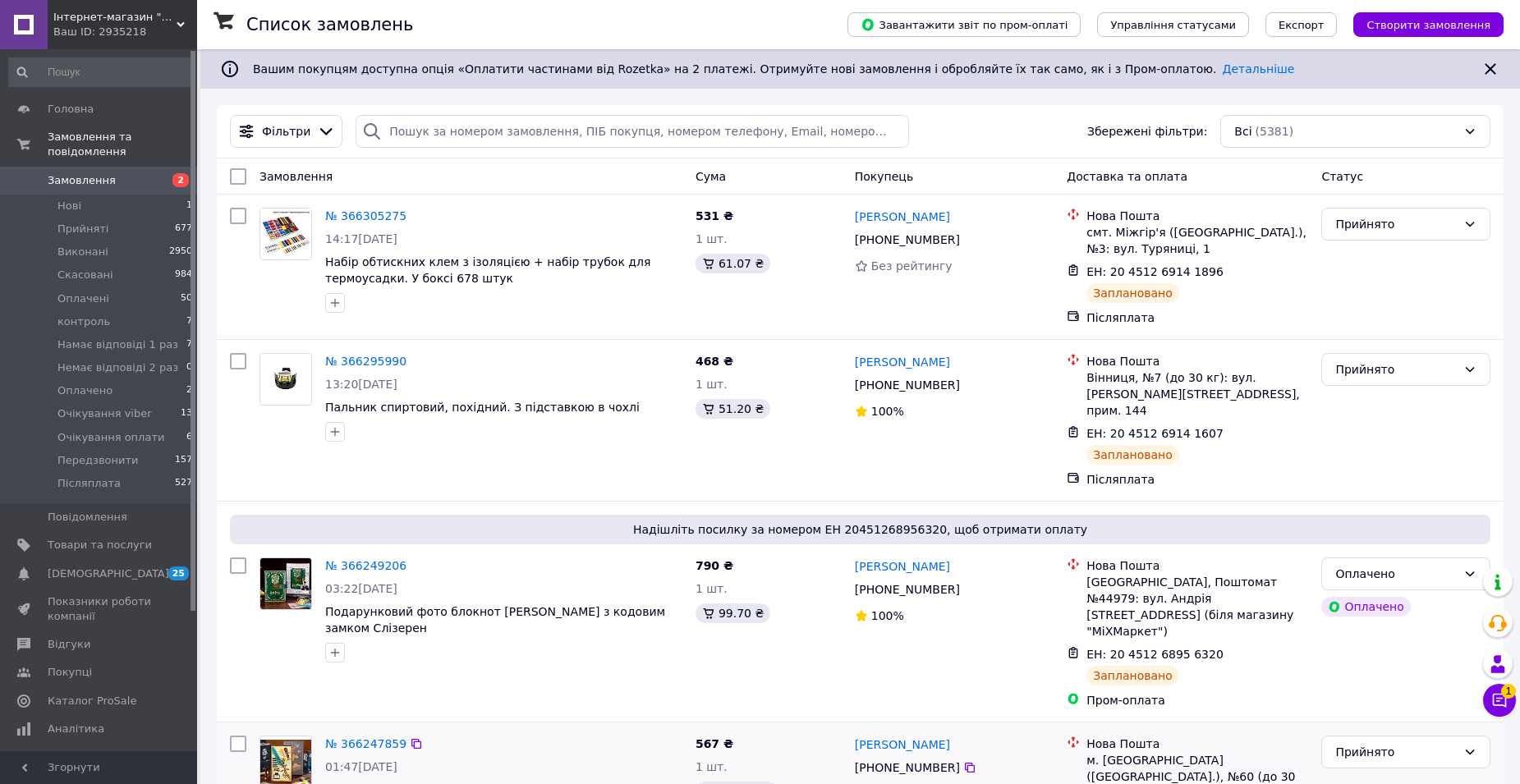
scroll to position [33, 0]
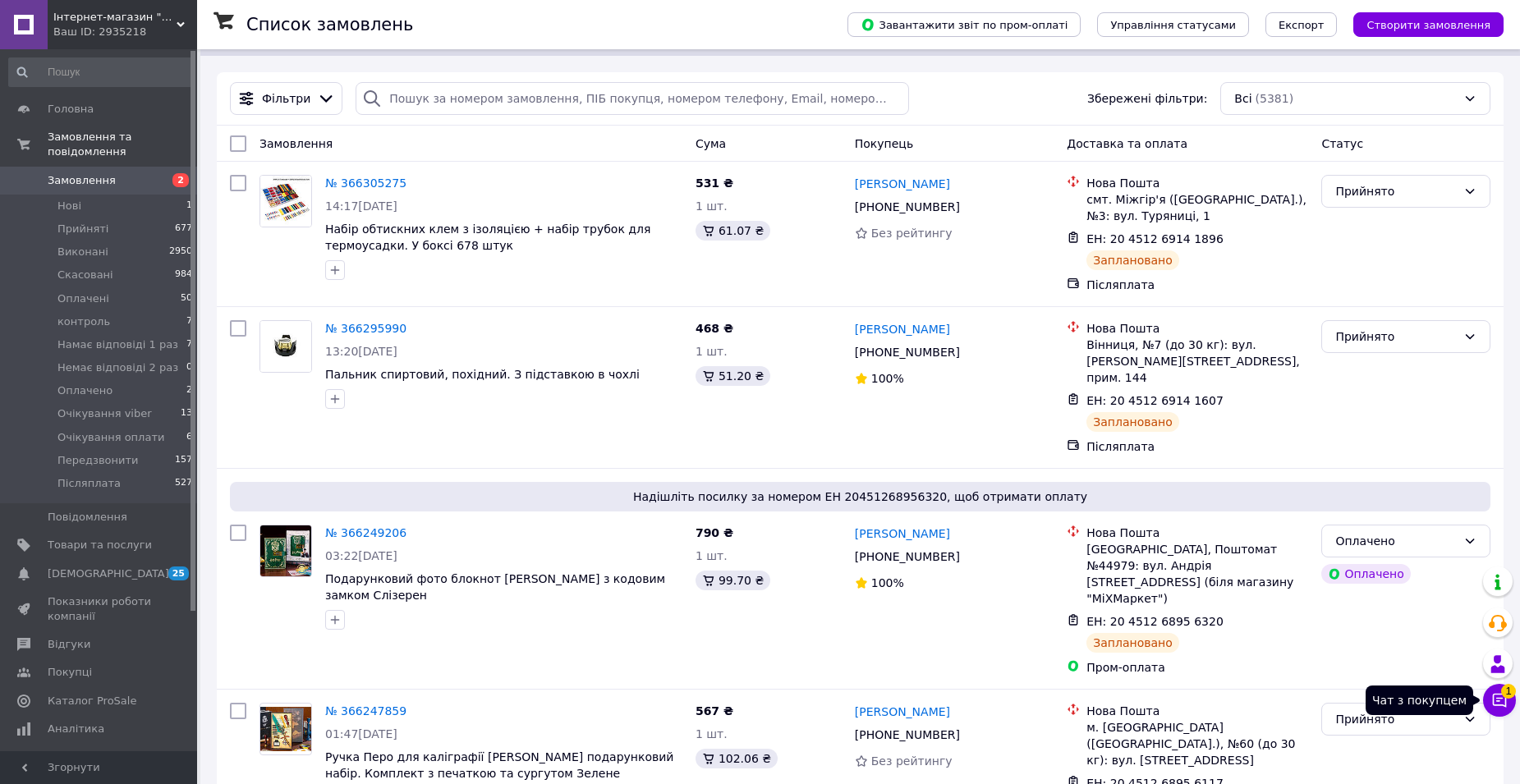
click at [1503, 700] on icon at bounding box center [1499, 700] width 16 height 16
